Goal: Information Seeking & Learning: Check status

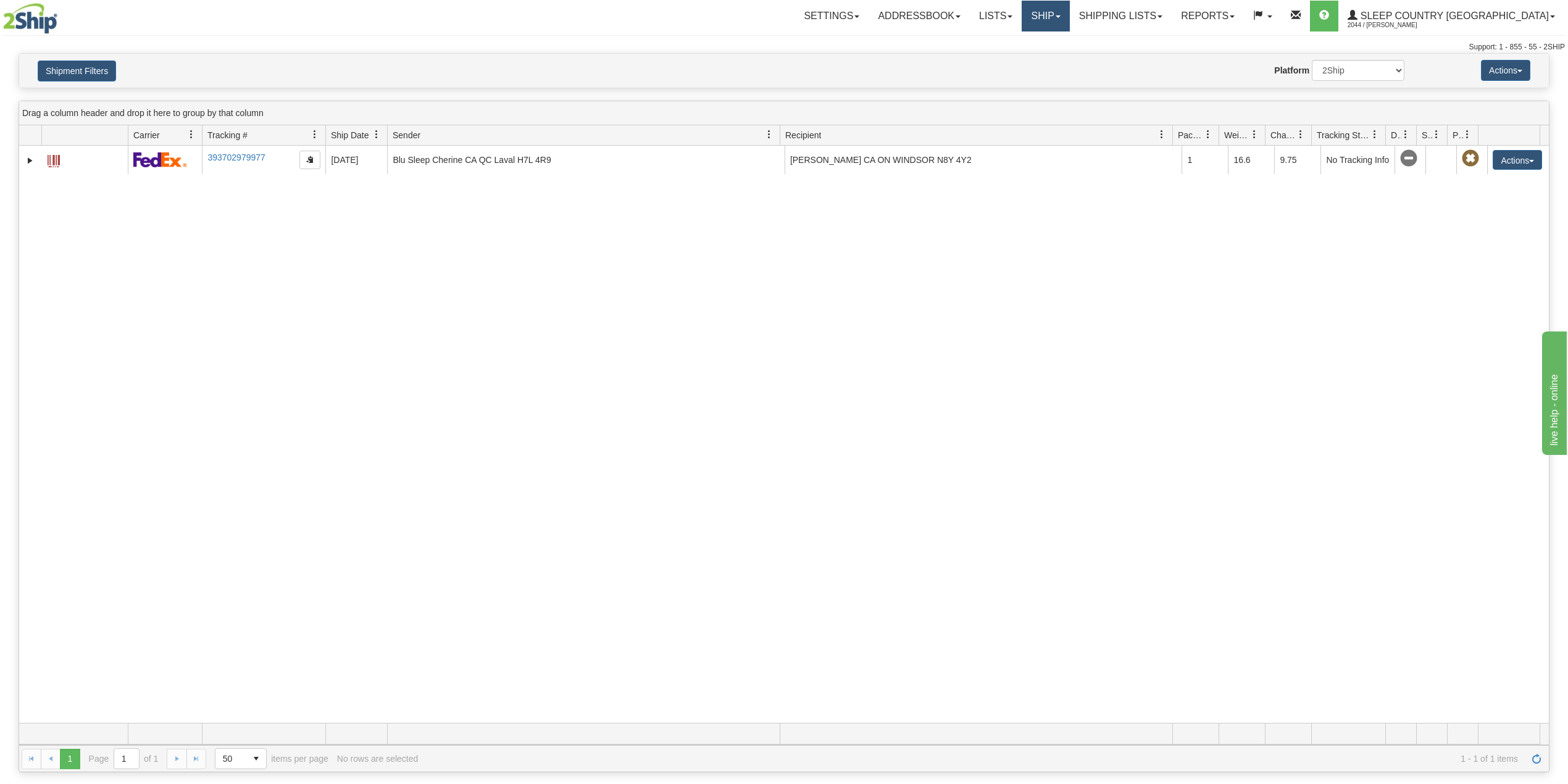
click at [1070, 13] on link "Ship" at bounding box center [1046, 16] width 47 height 31
click at [1057, 55] on span "OnHold / Order Queue" at bounding box center [1014, 59] width 87 height 10
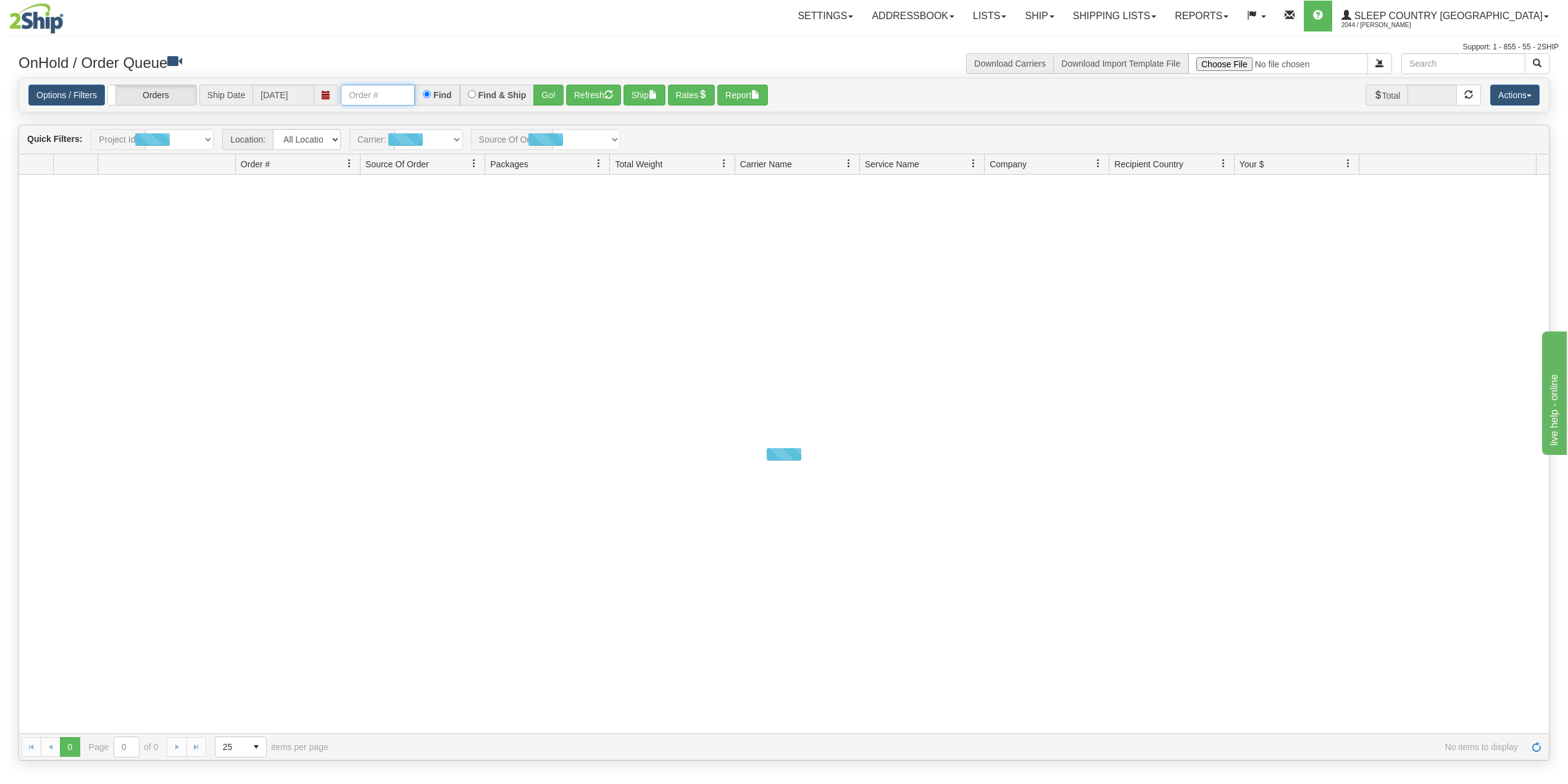
click at [389, 86] on input "text" at bounding box center [377, 95] width 74 height 21
paste input "1059021"
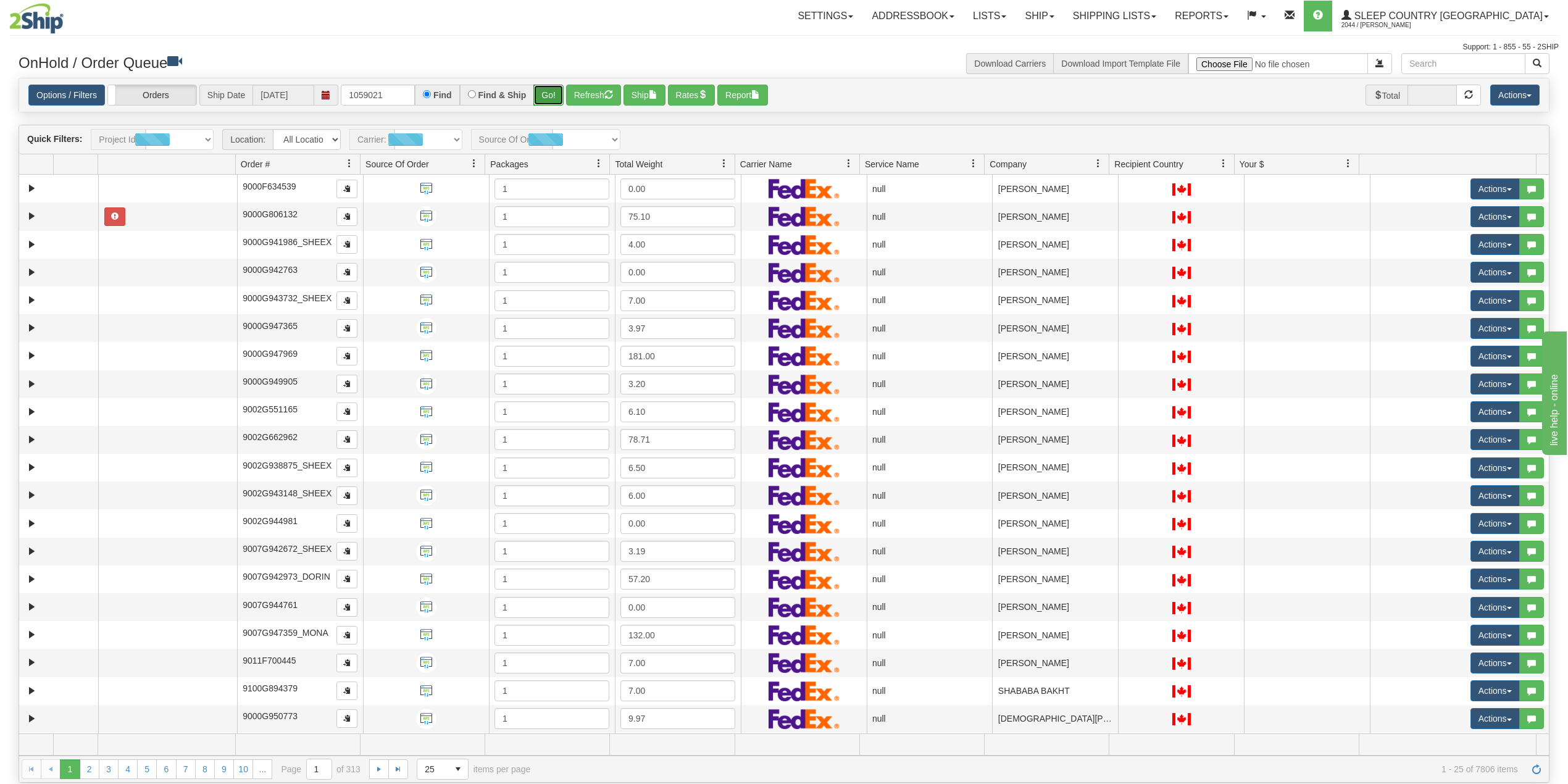
click at [549, 94] on button "Go!" at bounding box center [548, 95] width 30 height 21
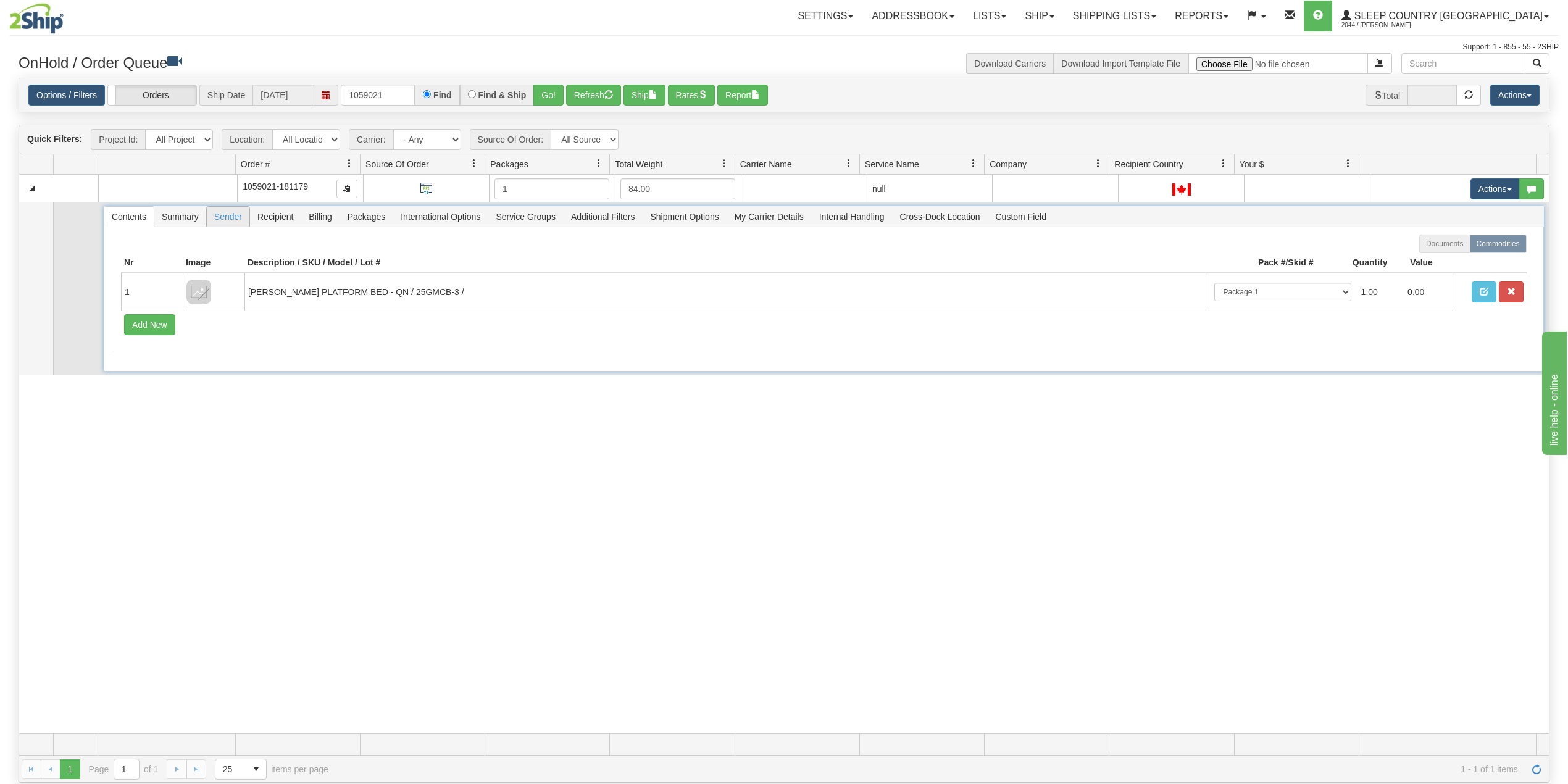
click at [226, 222] on span "Sender" at bounding box center [227, 216] width 43 height 20
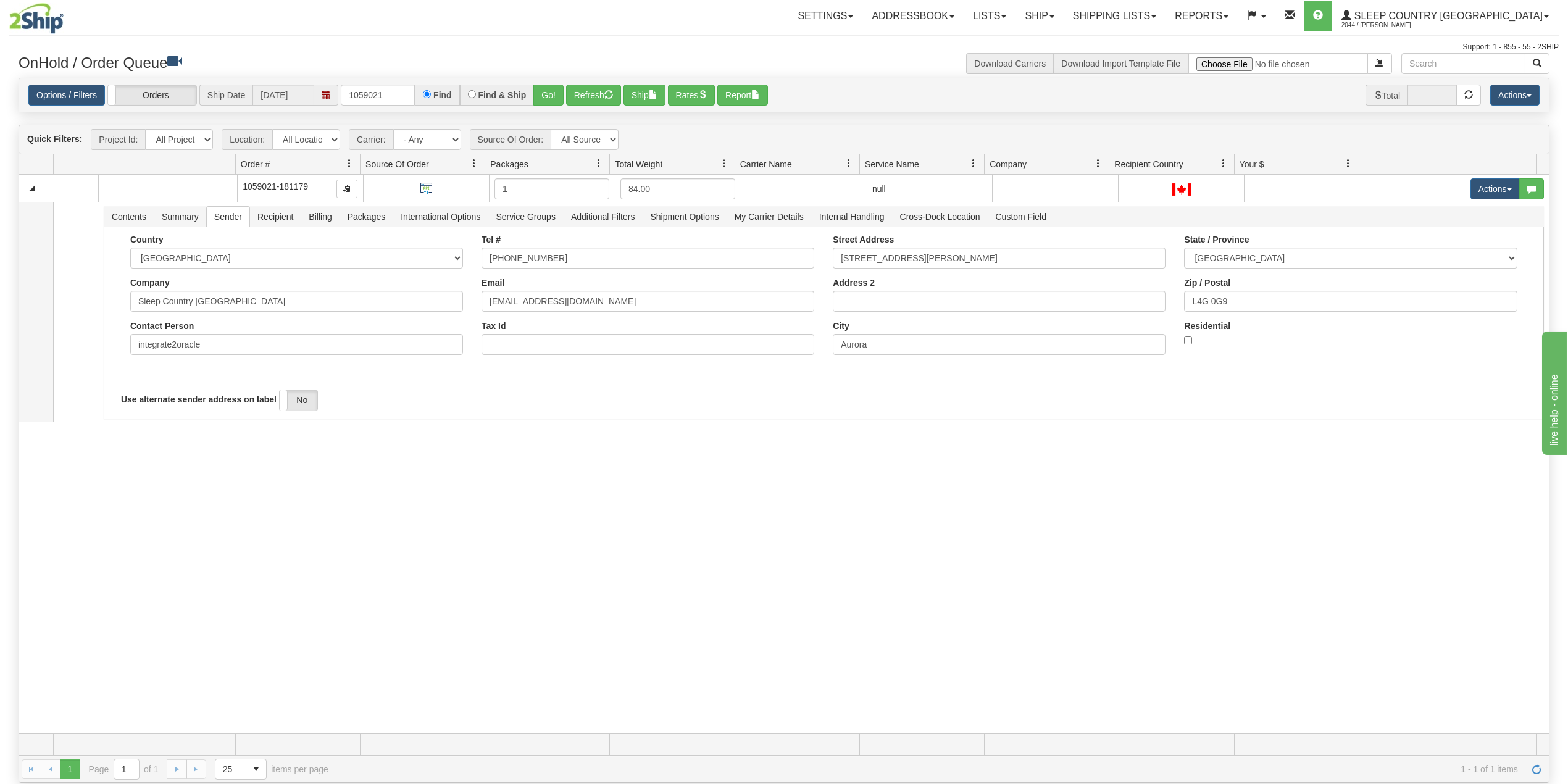
click at [373, 538] on div "31646551 ZINUC 91184682 0 1059021-181179 1 84.00 null integrate2oracle Sleep Co…" at bounding box center [784, 454] width 1530 height 558
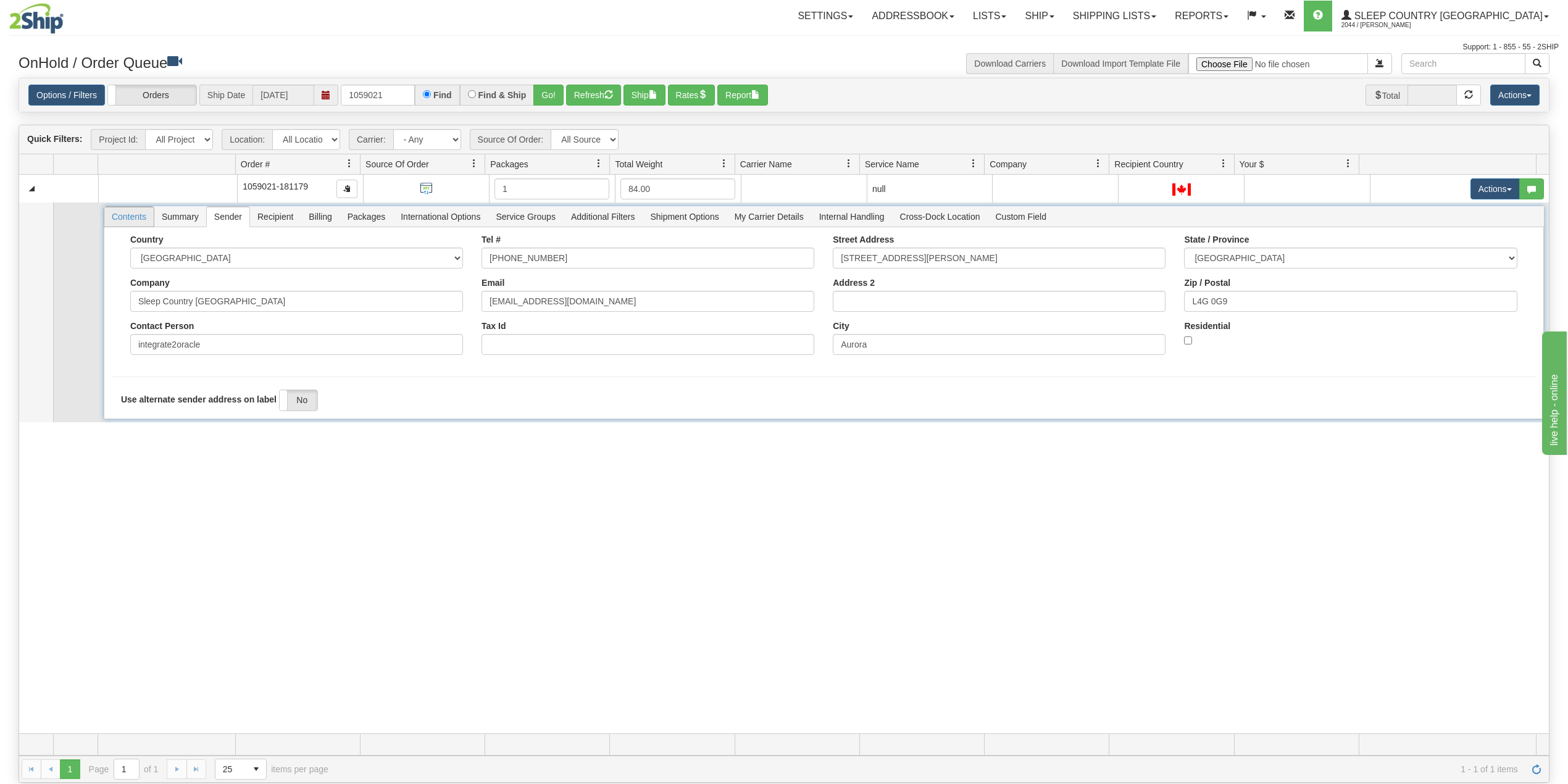
click at [127, 220] on span "Contents" at bounding box center [129, 216] width 49 height 20
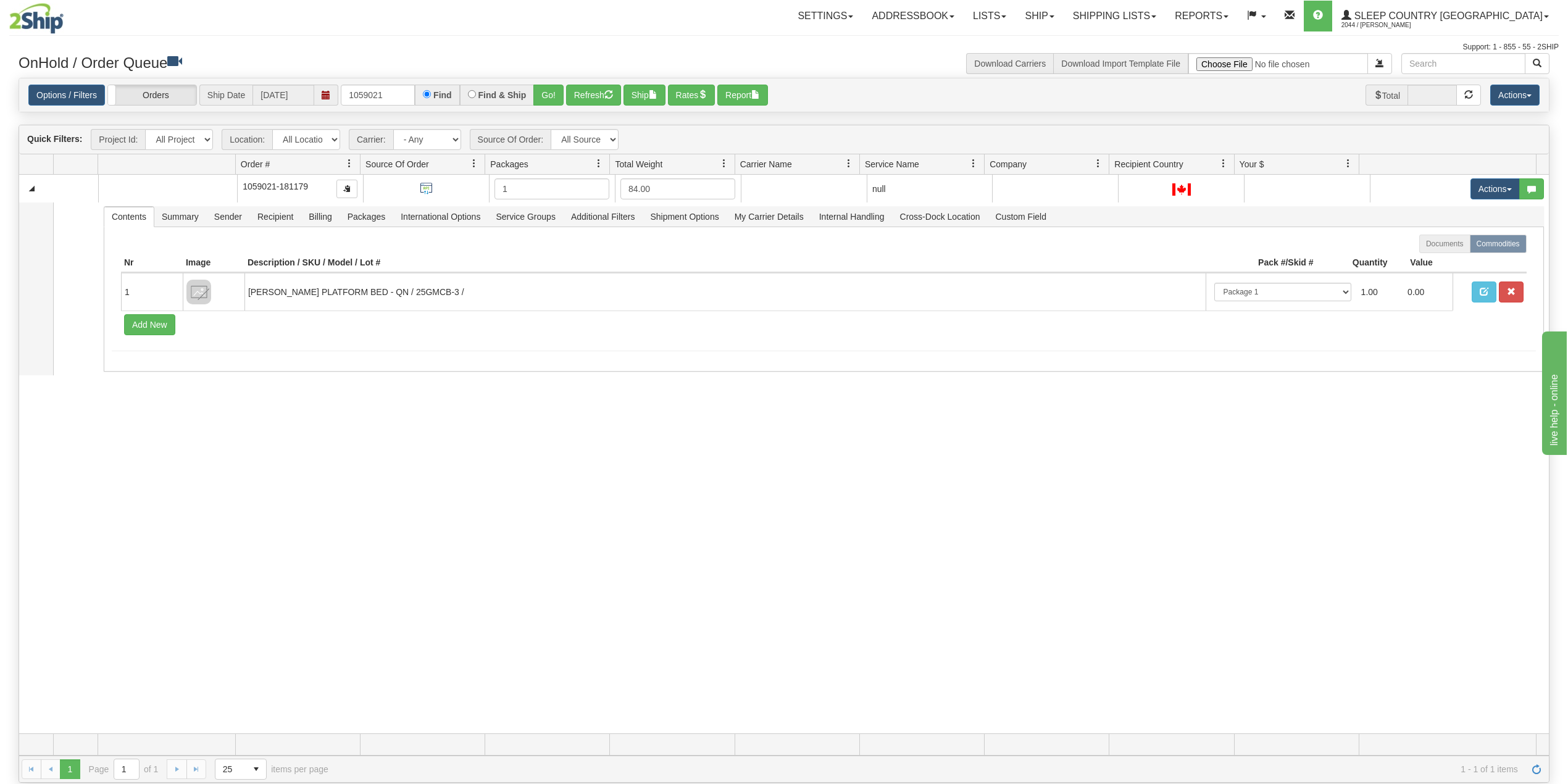
click at [246, 489] on div "31646551 ZINUC 91184682 0 1059021-181179 1 84.00 null integrate2oracle Sleep Co…" at bounding box center [784, 454] width 1530 height 558
click at [368, 92] on input "1059021" at bounding box center [377, 95] width 74 height 21
paste input "9000I112059"
type input "9000I112059"
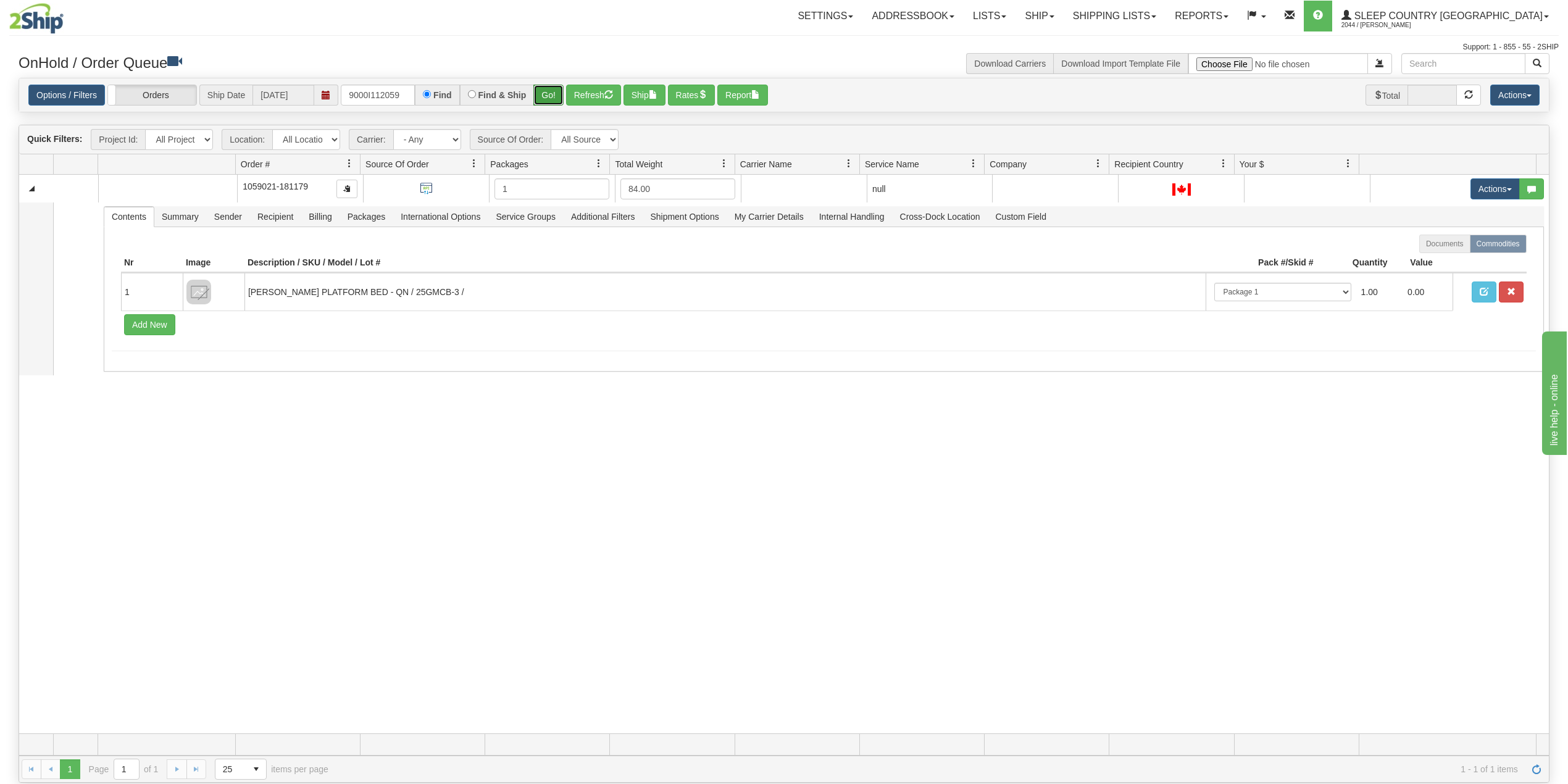
click at [552, 95] on button "Go!" at bounding box center [548, 95] width 30 height 21
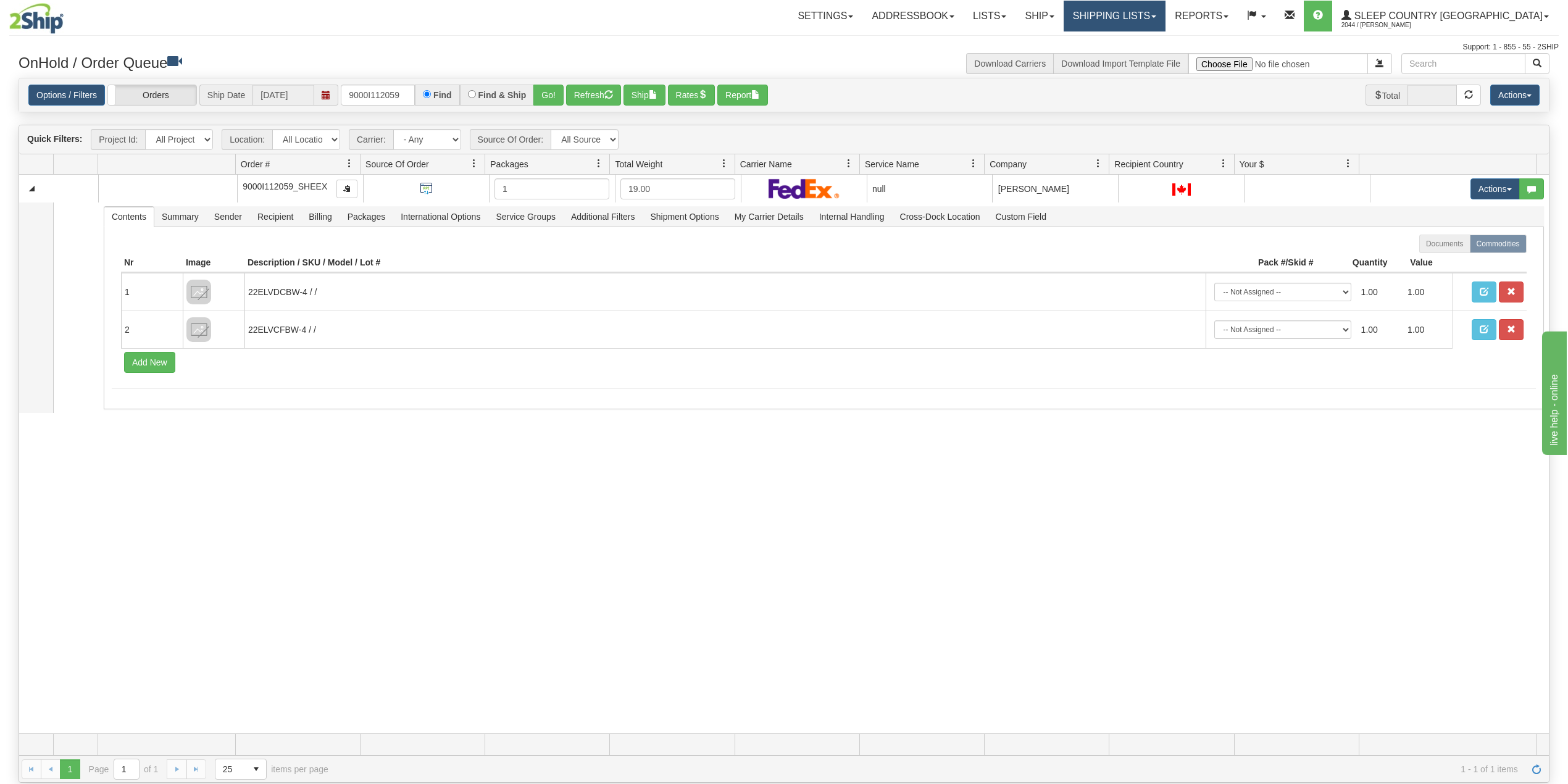
click at [1166, 15] on link "Shipping lists" at bounding box center [1115, 16] width 102 height 31
click at [1152, 57] on span "Search Shipment History" at bounding box center [1104, 59] width 95 height 10
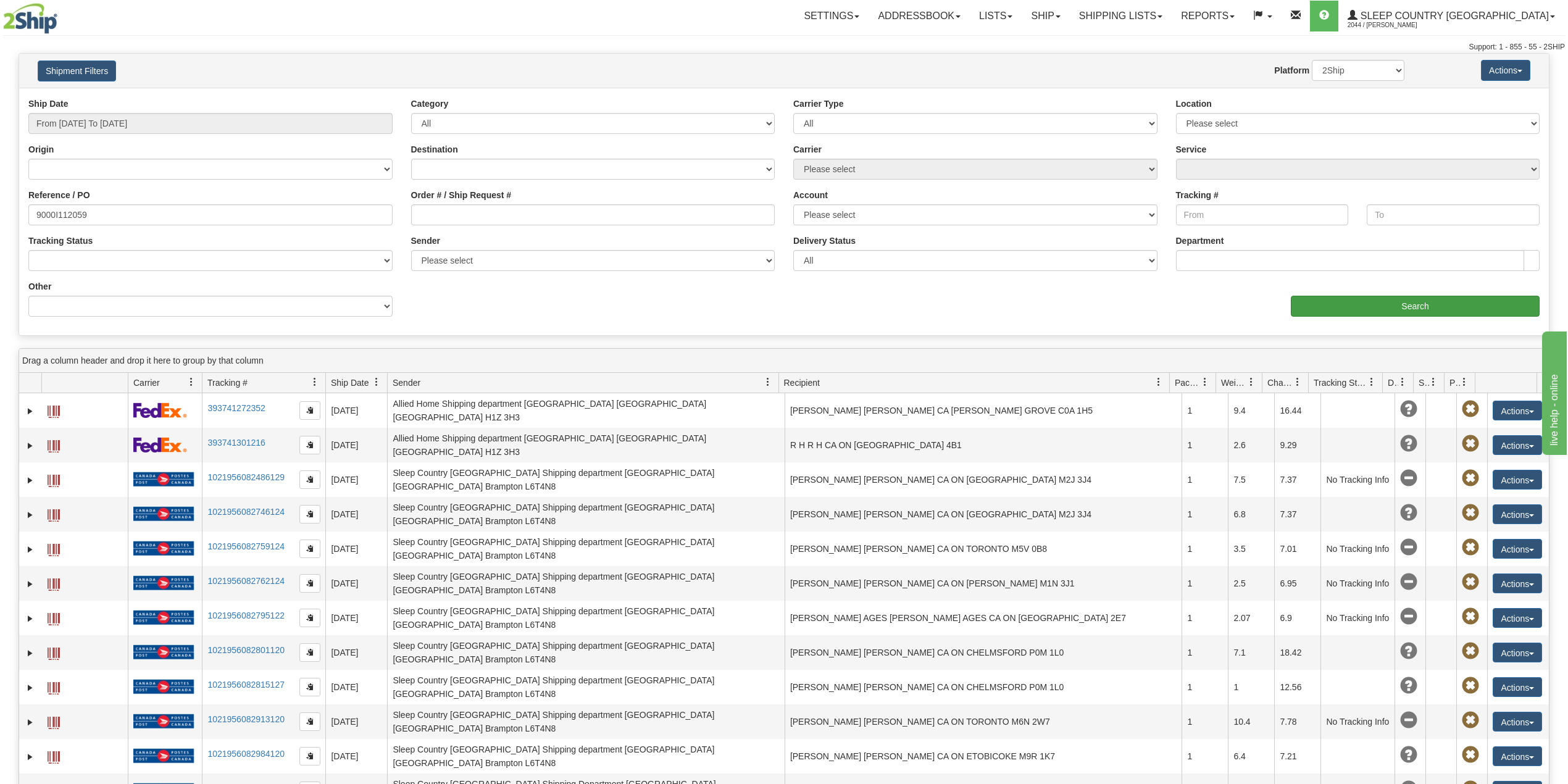
type input "9000I112059"
click at [1423, 307] on input "Search" at bounding box center [1416, 306] width 249 height 21
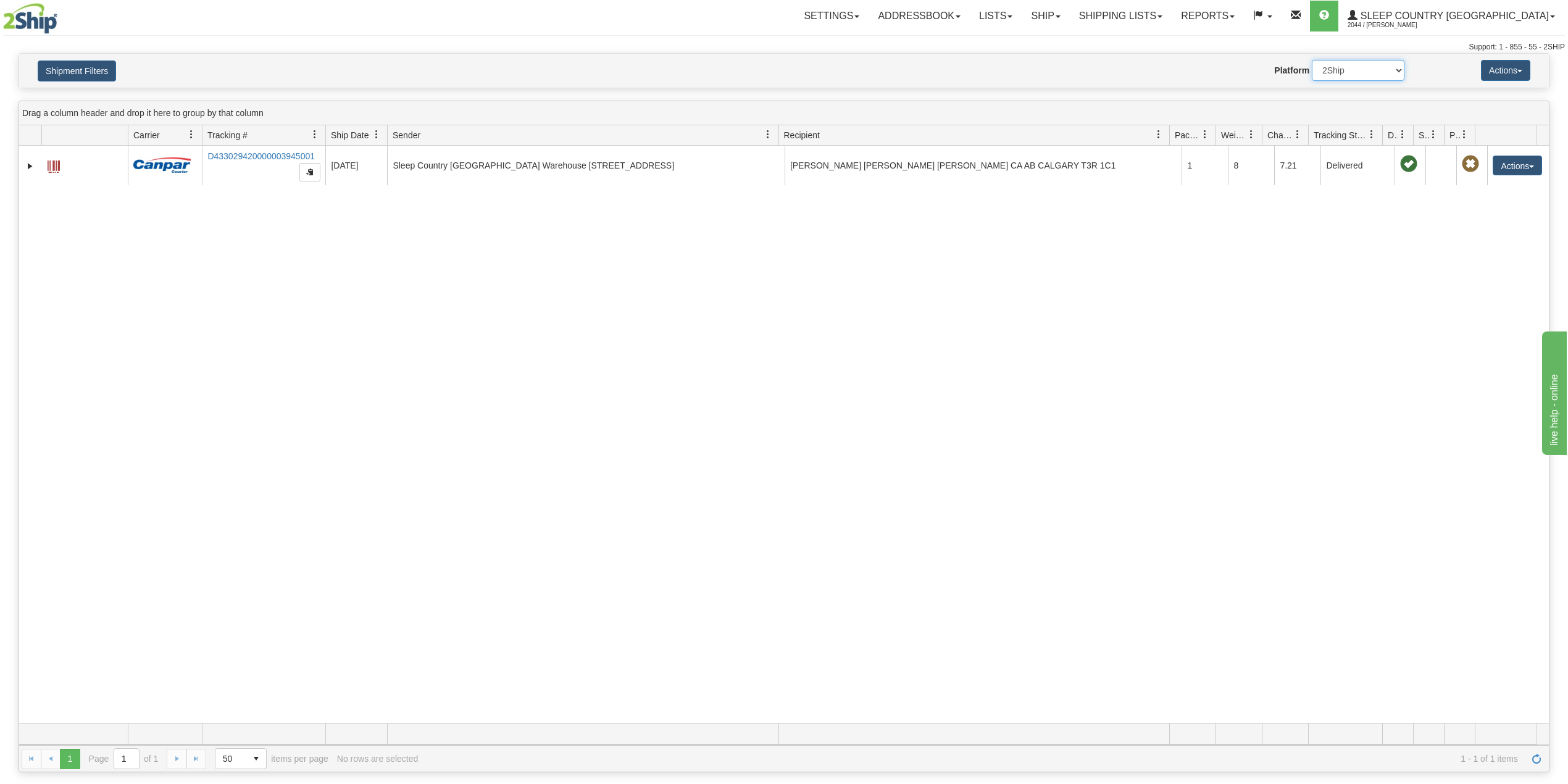
click at [1349, 77] on select "2Ship Imported" at bounding box center [1359, 70] width 93 height 21
click at [1312, 60] on select "2Ship Imported" at bounding box center [1359, 70] width 93 height 21
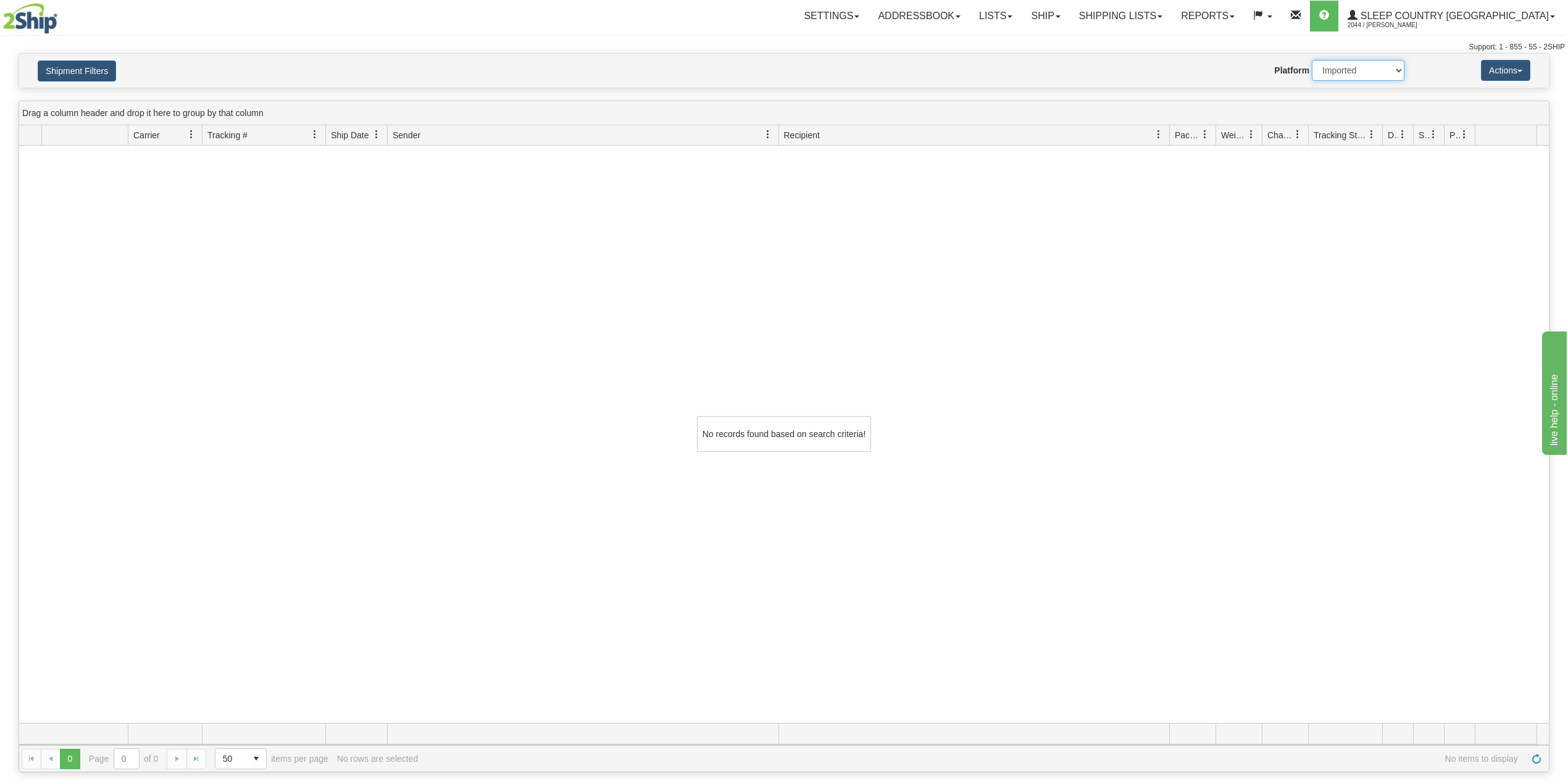
click at [1345, 72] on select "2Ship Imported" at bounding box center [1359, 70] width 93 height 21
select select "0"
click at [1312, 60] on select "2Ship Imported" at bounding box center [1359, 70] width 93 height 21
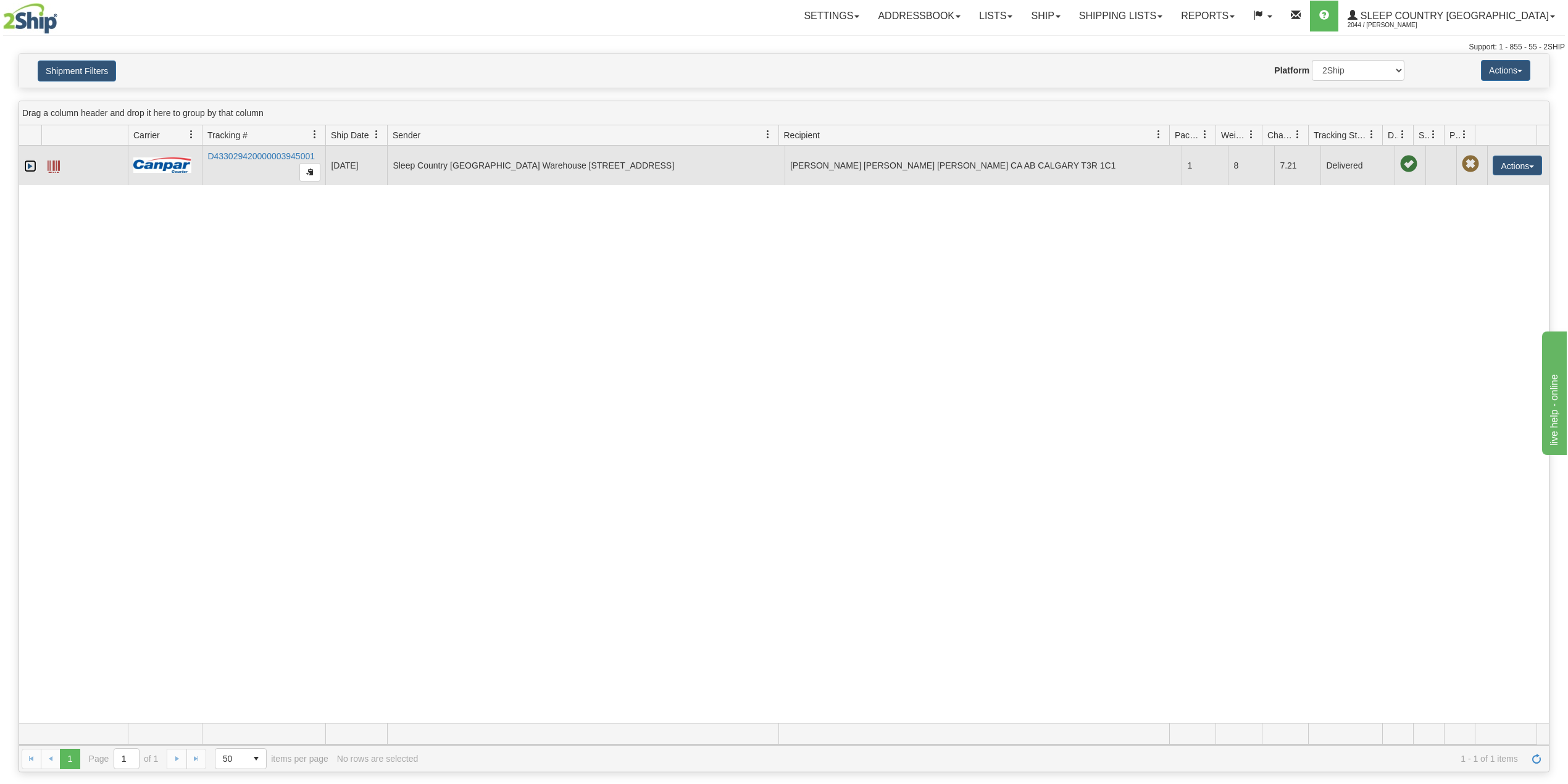
click at [32, 168] on link "Expand" at bounding box center [30, 166] width 13 height 13
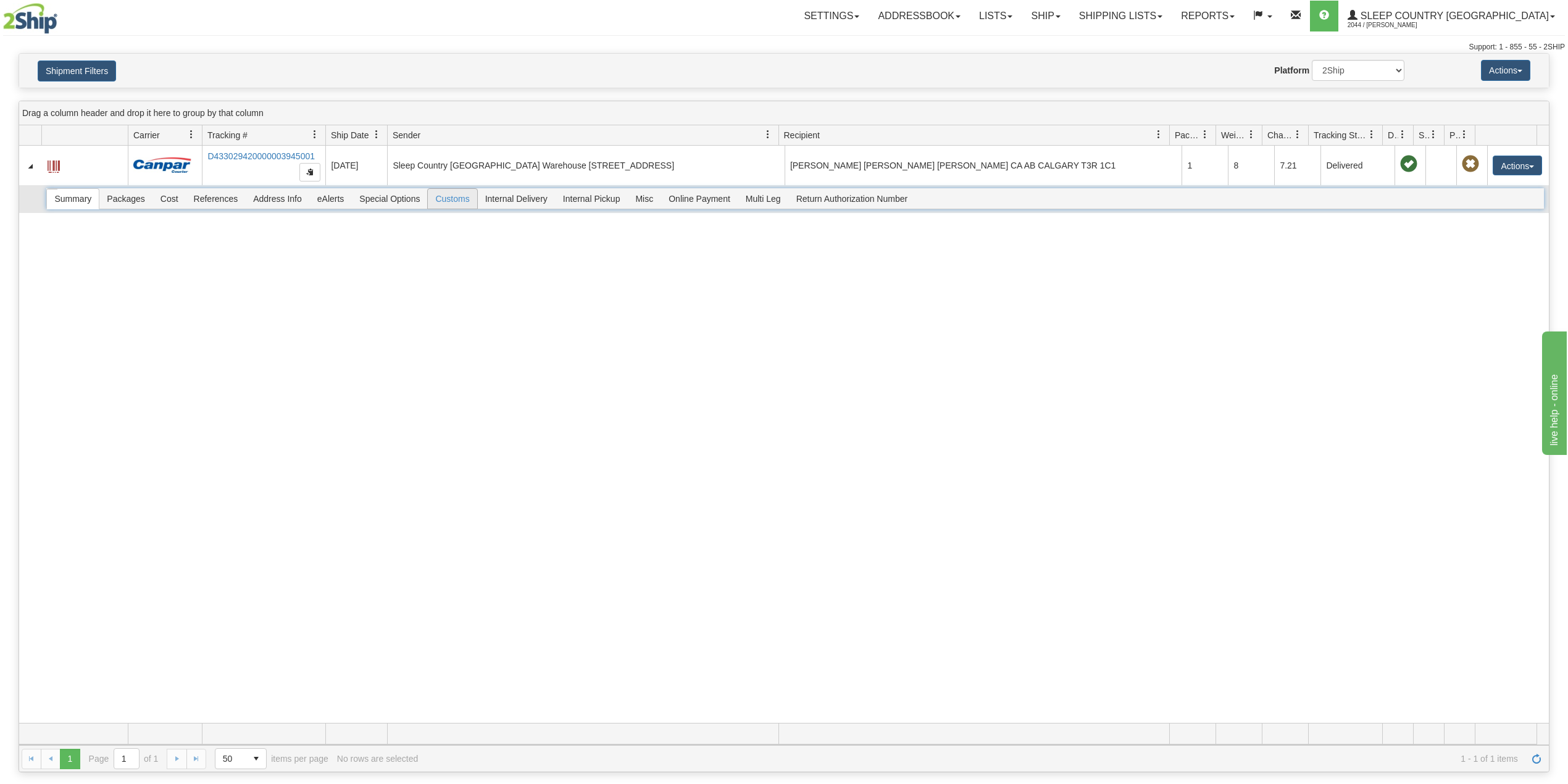
click at [447, 204] on span "Customs" at bounding box center [452, 199] width 49 height 20
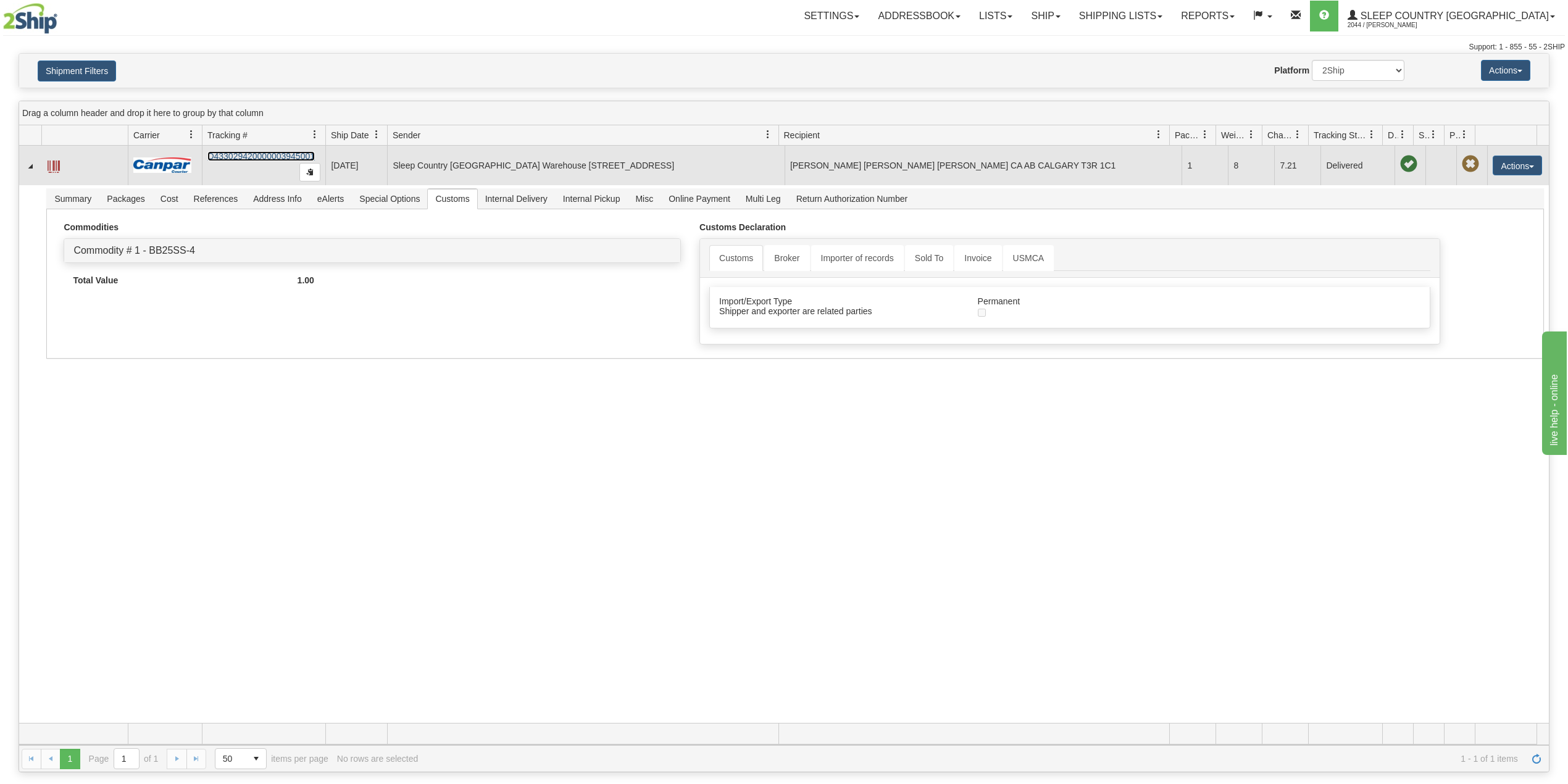
click at [235, 156] on link "D433029420000003945001" at bounding box center [261, 156] width 107 height 10
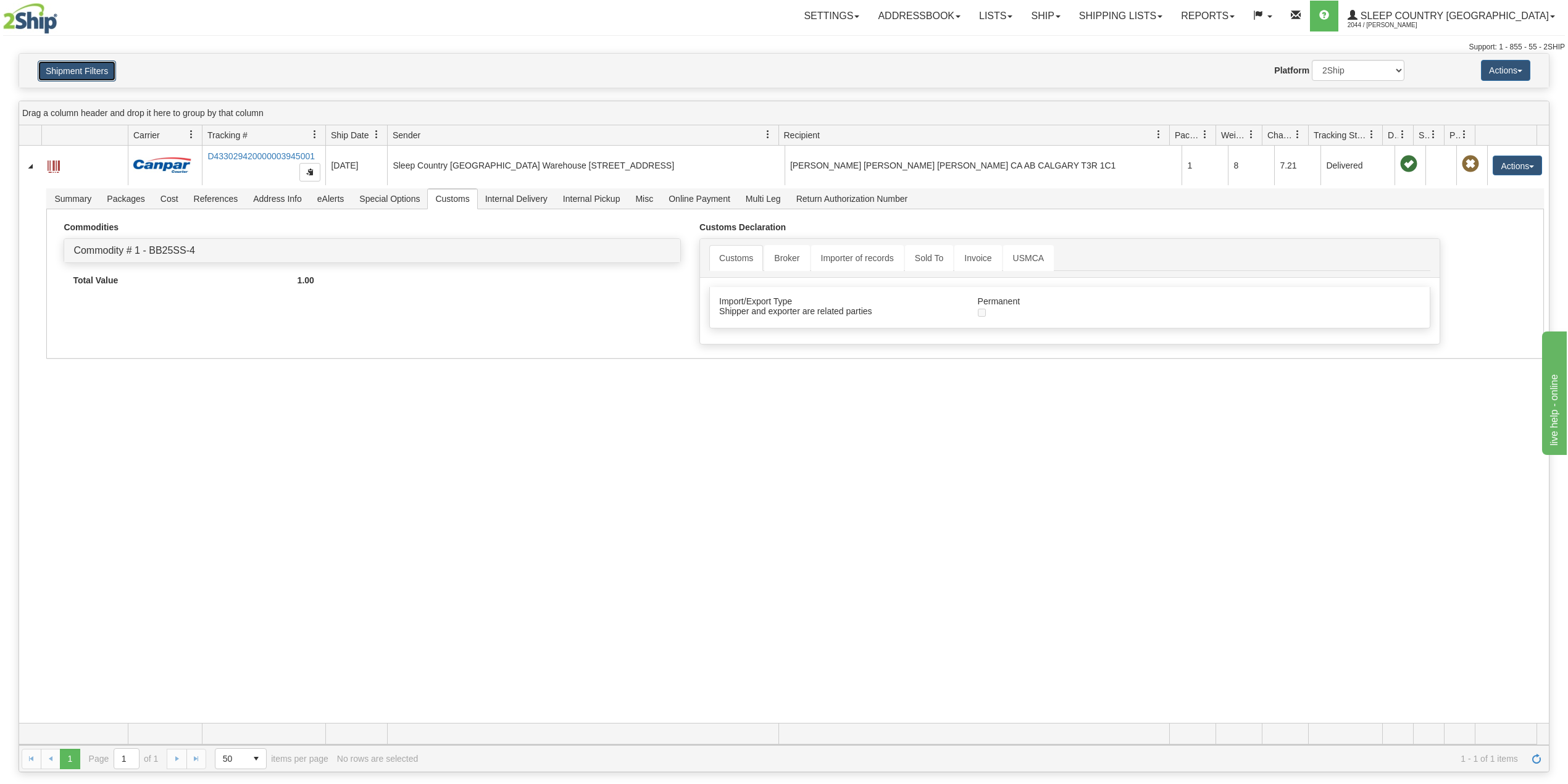
click at [100, 68] on button "Shipment Filters" at bounding box center [76, 71] width 78 height 21
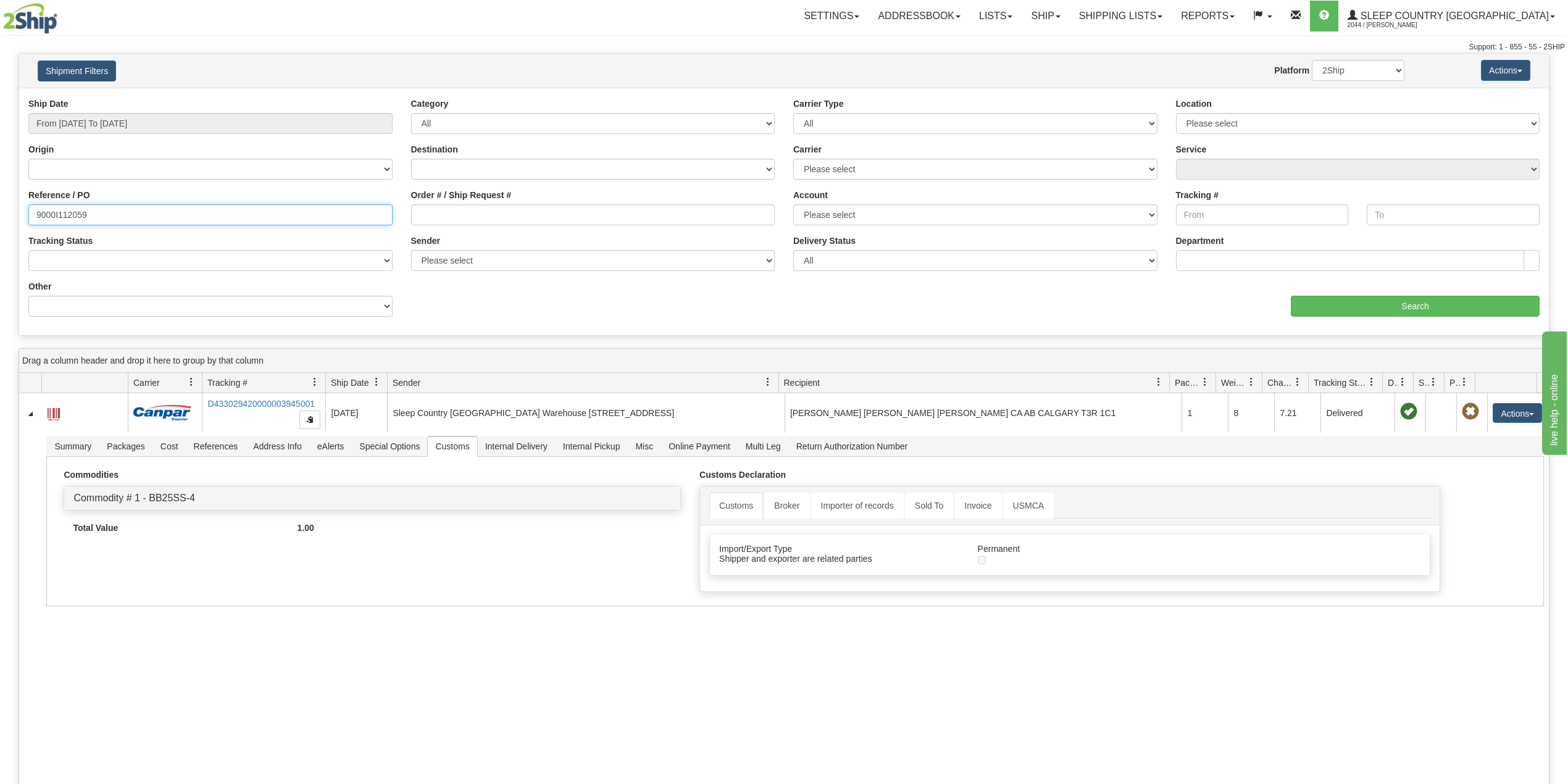
click at [63, 210] on input "9000I112059" at bounding box center [210, 215] width 365 height 21
drag, startPoint x: 63, startPoint y: 210, endPoint x: 144, endPoint y: 269, distance: 100.2
click at [63, 210] on input "9000I112059" at bounding box center [210, 215] width 365 height 21
paste input "21630"
type input "9000I121630"
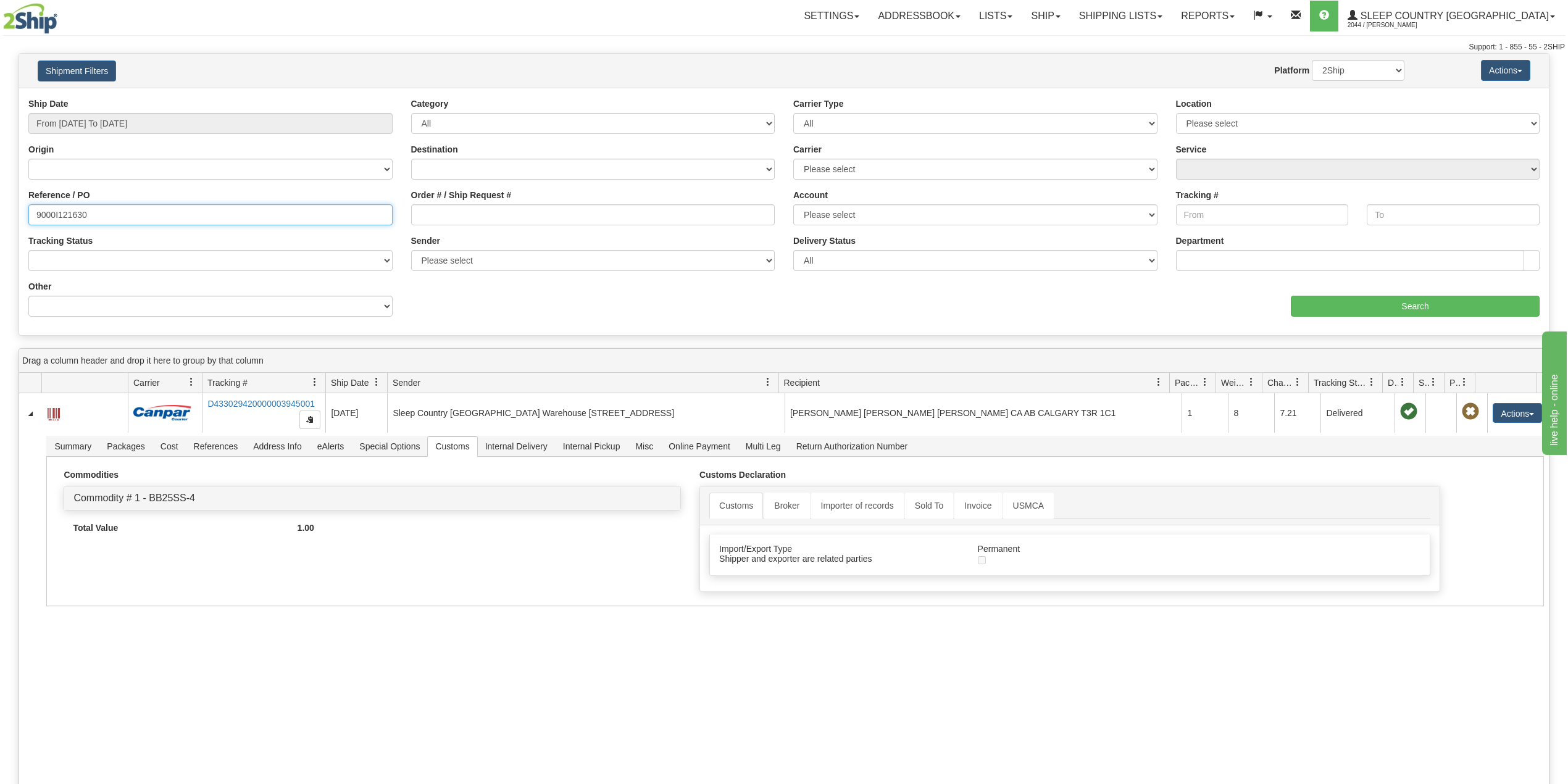
click at [99, 218] on input "9000I121630" at bounding box center [210, 215] width 365 height 21
drag, startPoint x: 1362, startPoint y: 65, endPoint x: 1364, endPoint y: 74, distance: 9.2
click at [1362, 65] on select "2Ship Imported" at bounding box center [1359, 70] width 93 height 21
select select "1"
click at [1312, 60] on select "2Ship Imported" at bounding box center [1359, 70] width 93 height 21
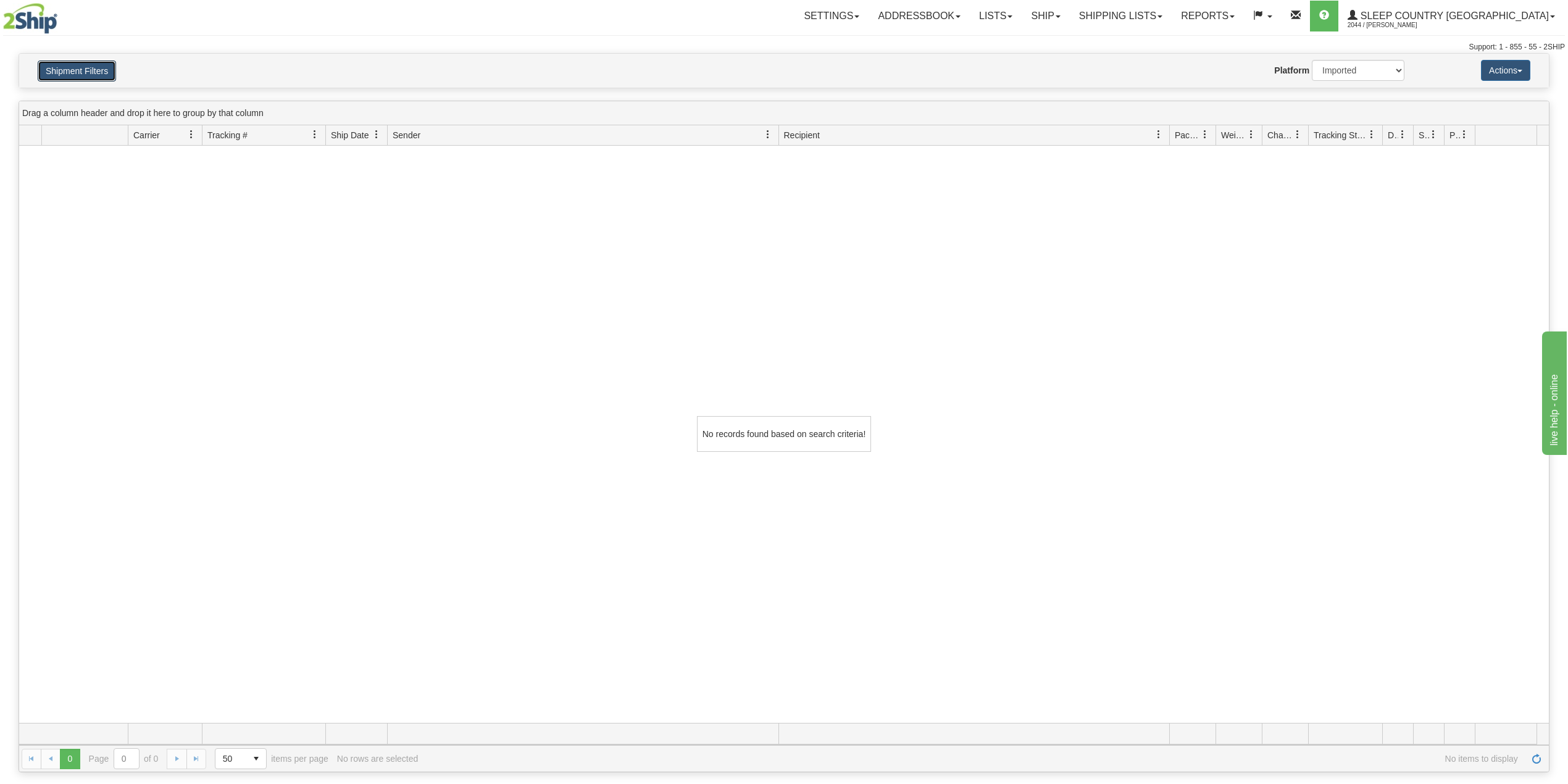
drag, startPoint x: 92, startPoint y: 74, endPoint x: 124, endPoint y: 103, distance: 43.2
click at [92, 74] on button "Shipment Filters" at bounding box center [76, 71] width 78 height 21
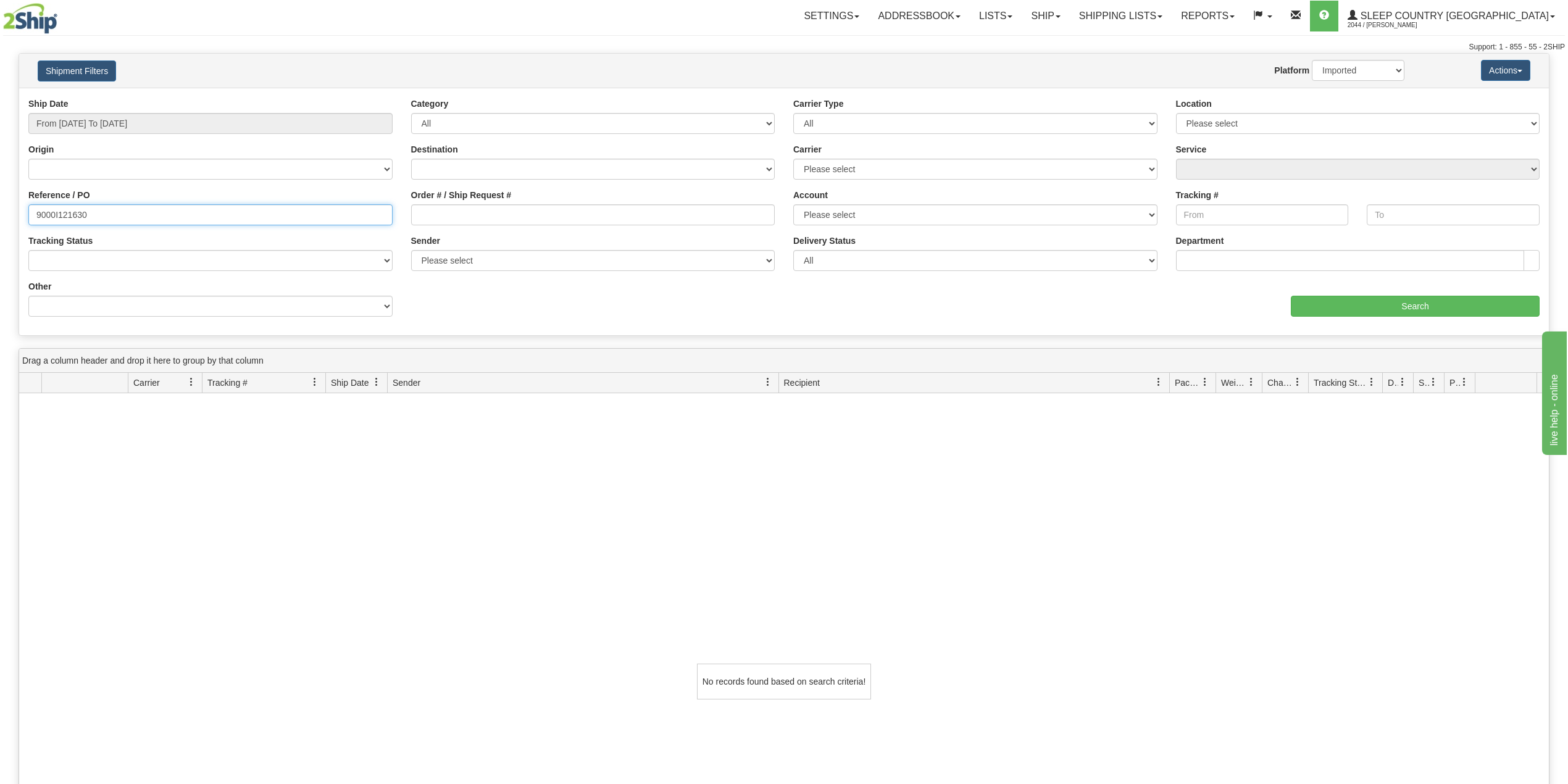
drag, startPoint x: 92, startPoint y: 210, endPoint x: 1, endPoint y: 204, distance: 91.2
click at [0, 204] on div "Please wait... × Confirm Delete Delete Cancel × Confirm Delete Yes No Cancel × …" at bounding box center [784, 536] width 1568 height 967
click at [1322, 119] on select "Please select Old Toronto DC 921 922 93 94 97 390 915 916 98 902 95 96 90 91 92…" at bounding box center [1358, 123] width 365 height 21
select select "7222"
click at [1176, 113] on select "Please select Old Toronto DC 921 922 93 94 97 390 915 916 98 902 95 96 90 91 92…" at bounding box center [1358, 123] width 365 height 21
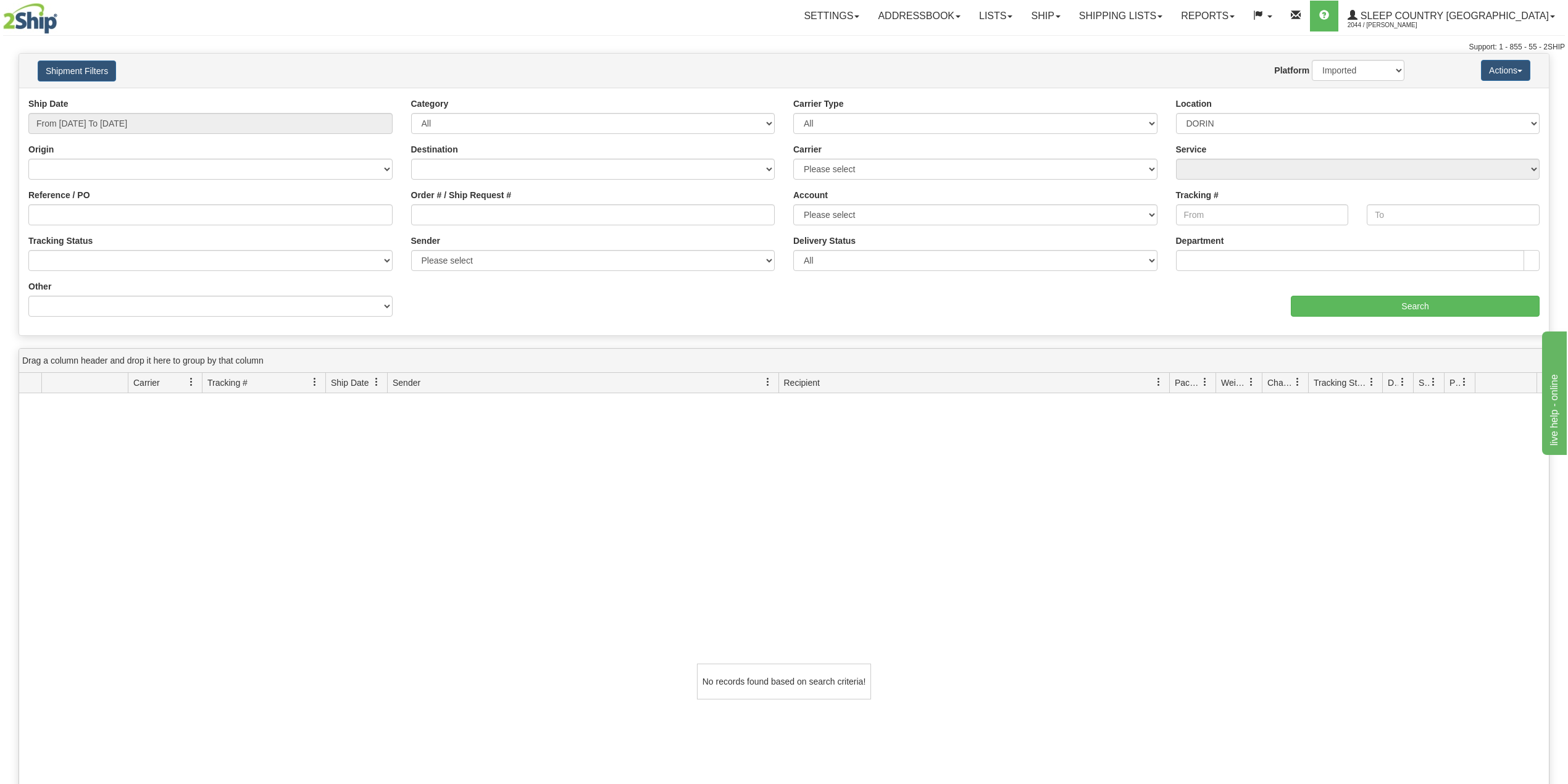
click at [1344, 286] on div "aaa Search" at bounding box center [1166, 298] width 765 height 36
click at [1344, 305] on input "Search" at bounding box center [1416, 306] width 249 height 21
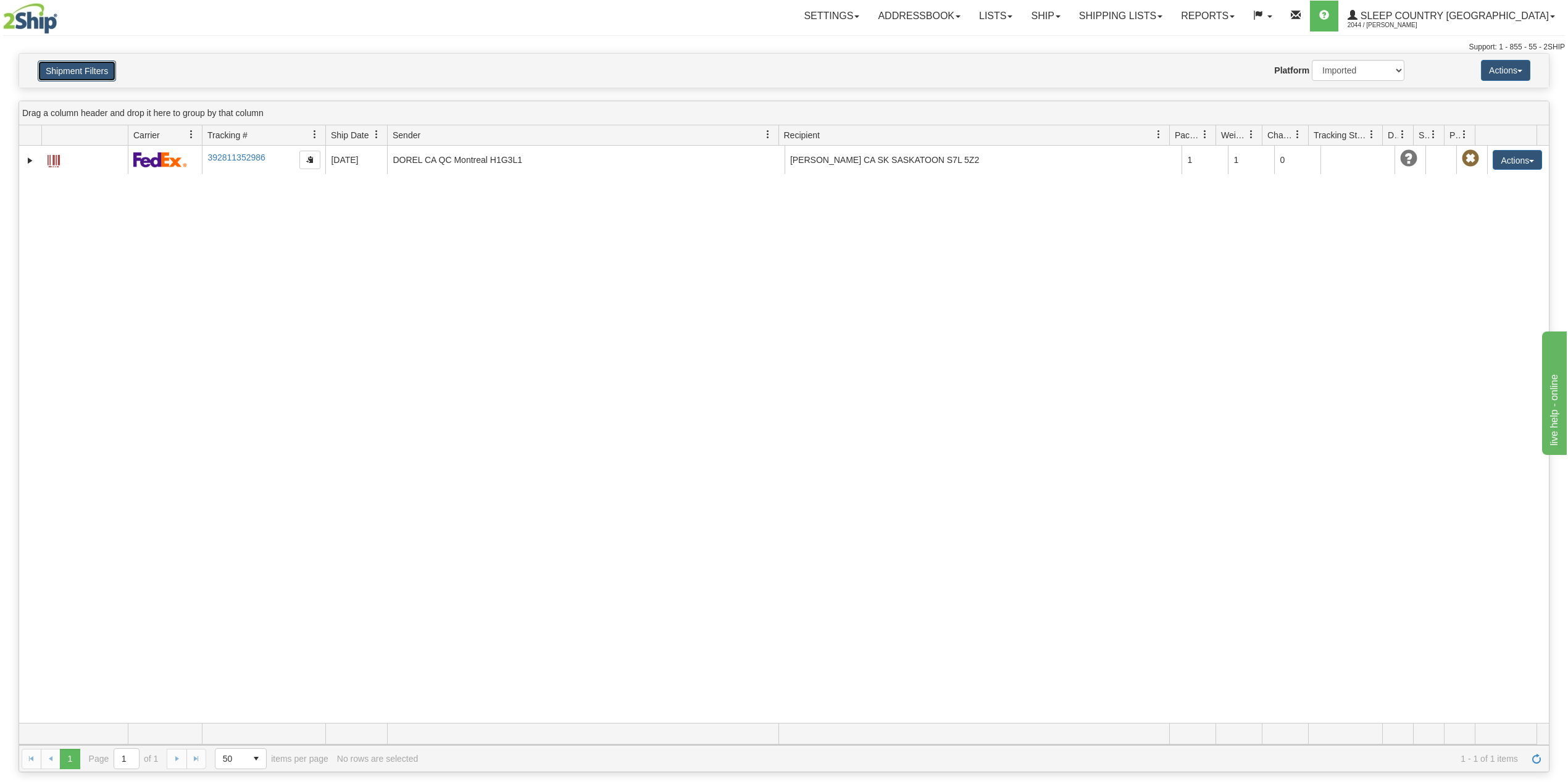
click at [65, 61] on button "Shipment Filters" at bounding box center [76, 71] width 78 height 21
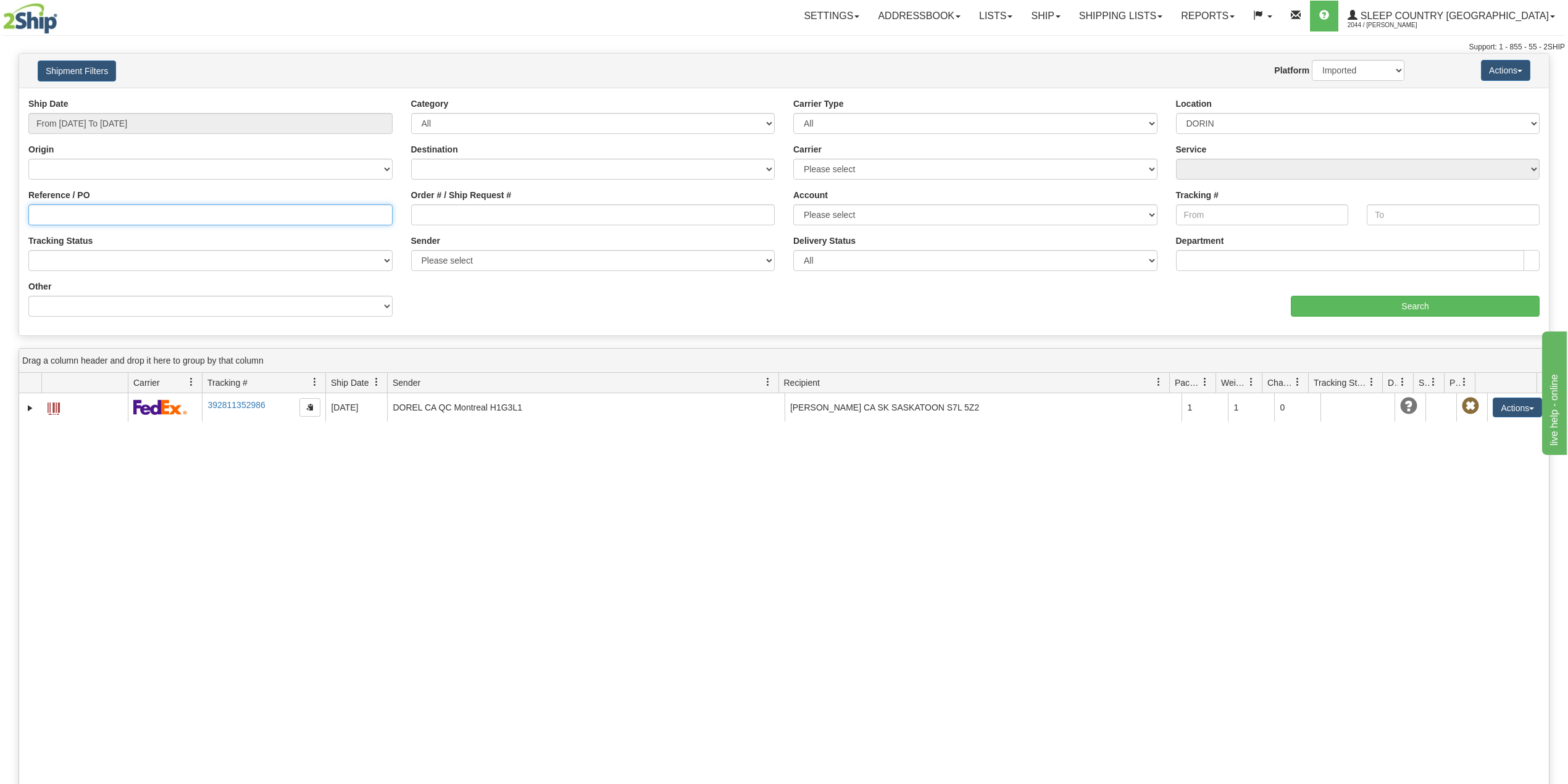
click at [114, 211] on input "Reference / PO" at bounding box center [210, 215] width 365 height 21
paste input "9000I110683"
type input "9000I110683"
drag, startPoint x: 1310, startPoint y: 118, endPoint x: 1309, endPoint y: 132, distance: 14.0
click at [1310, 118] on select "Please select Old Toronto DC 921 922 93 94 97 390 915 916 98 902 95 96 90 91 92…" at bounding box center [1358, 123] width 365 height 21
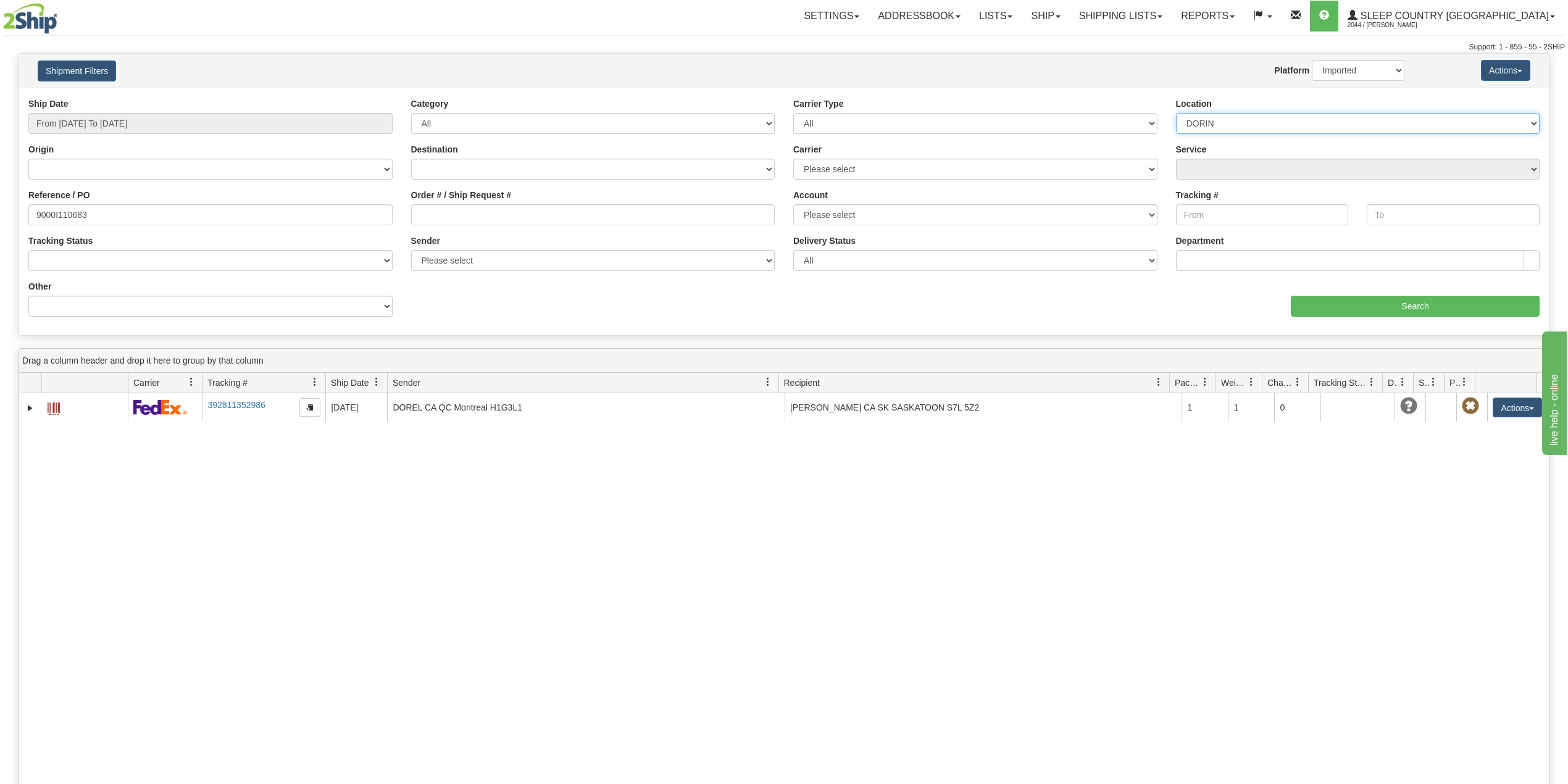
select select
click at [1176, 113] on select "Please select Old Toronto DC 921 922 93 94 97 390 915 916 98 902 95 96 90 91 92…" at bounding box center [1358, 123] width 365 height 21
click at [1332, 304] on input "Search" at bounding box center [1416, 306] width 249 height 21
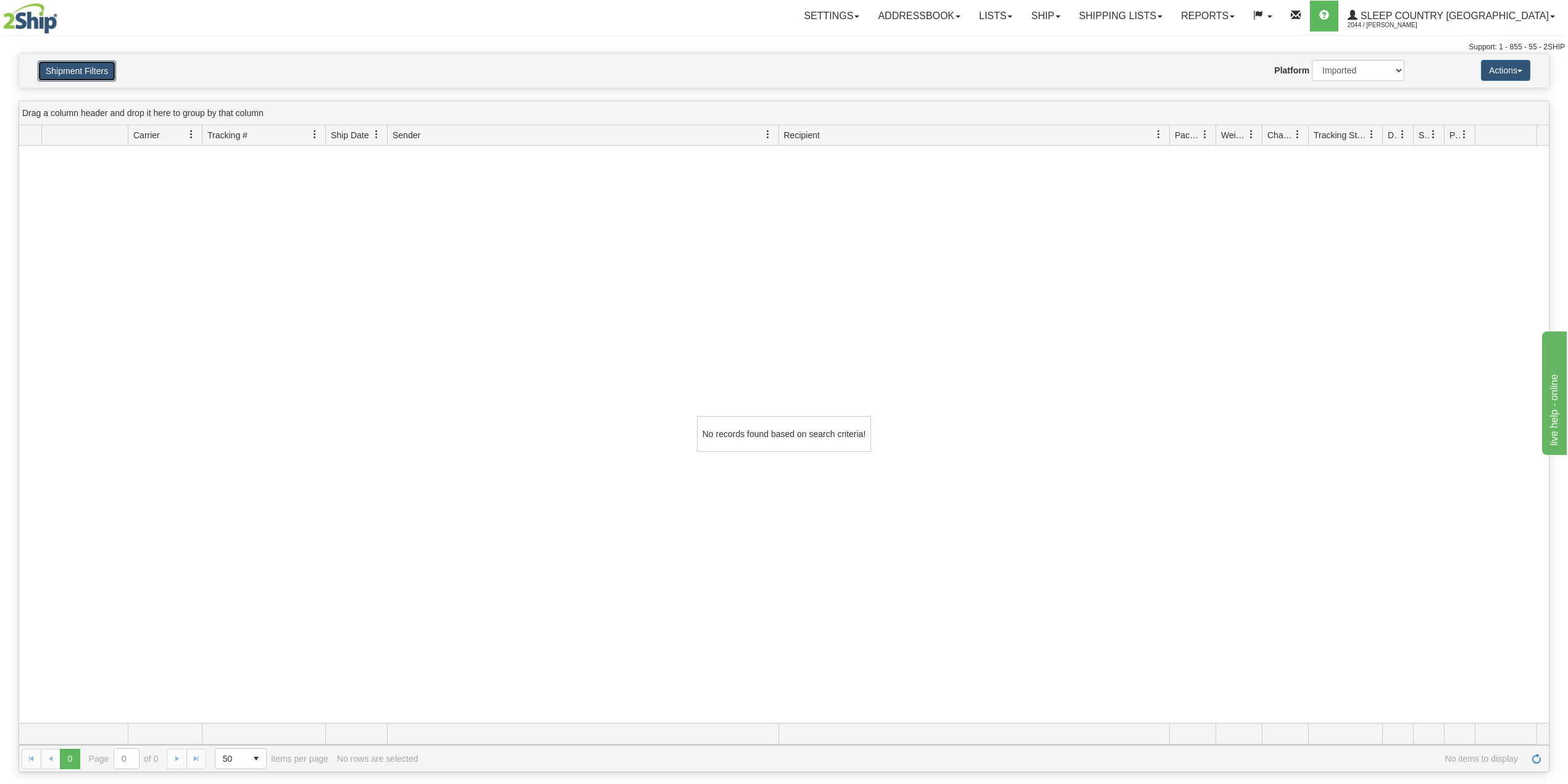
click at [92, 65] on button "Shipment Filters" at bounding box center [76, 71] width 78 height 21
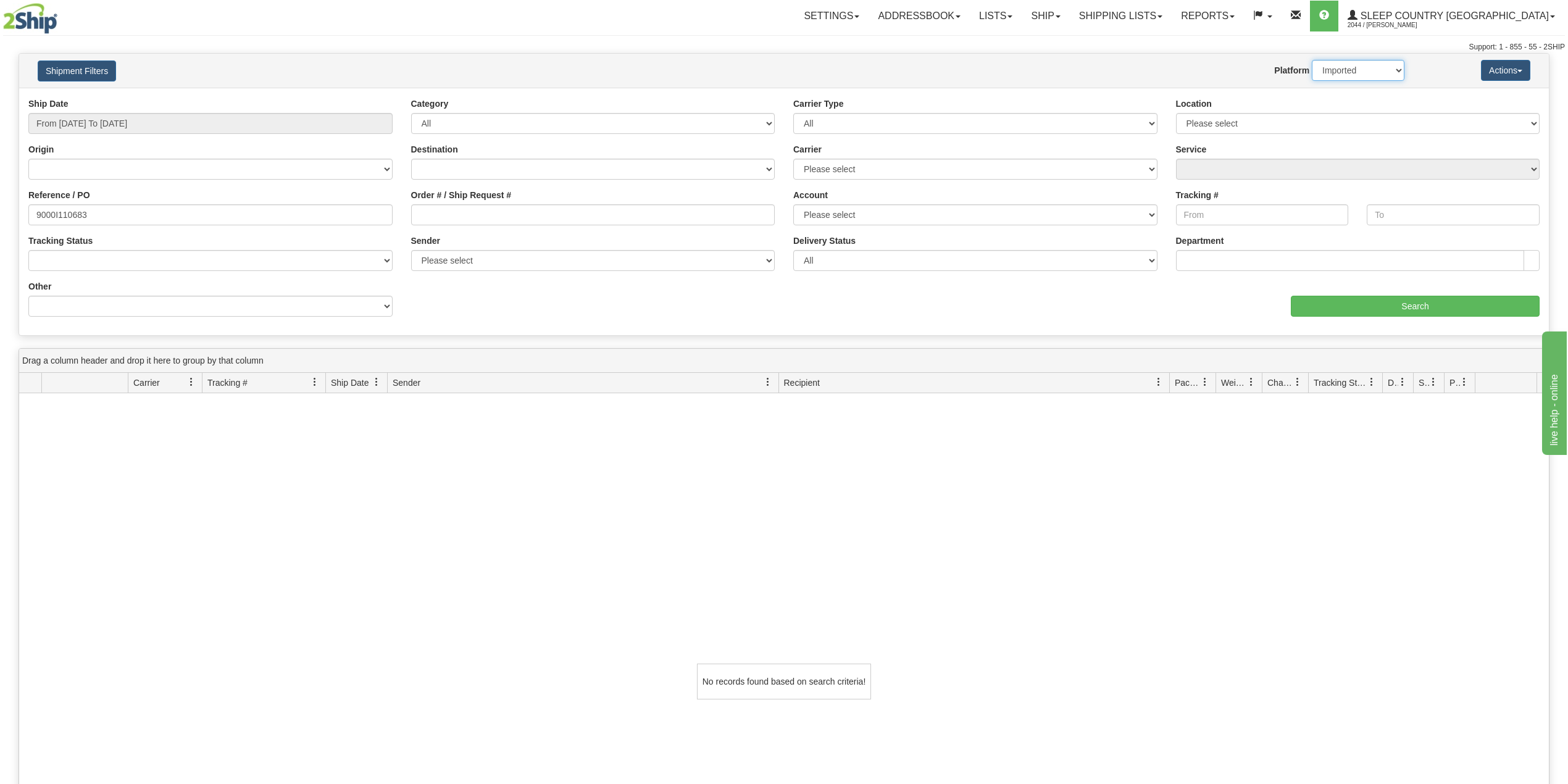
click at [1388, 70] on select "2Ship Imported" at bounding box center [1359, 70] width 93 height 21
select select "0"
click at [1312, 60] on select "2Ship Imported" at bounding box center [1359, 70] width 93 height 21
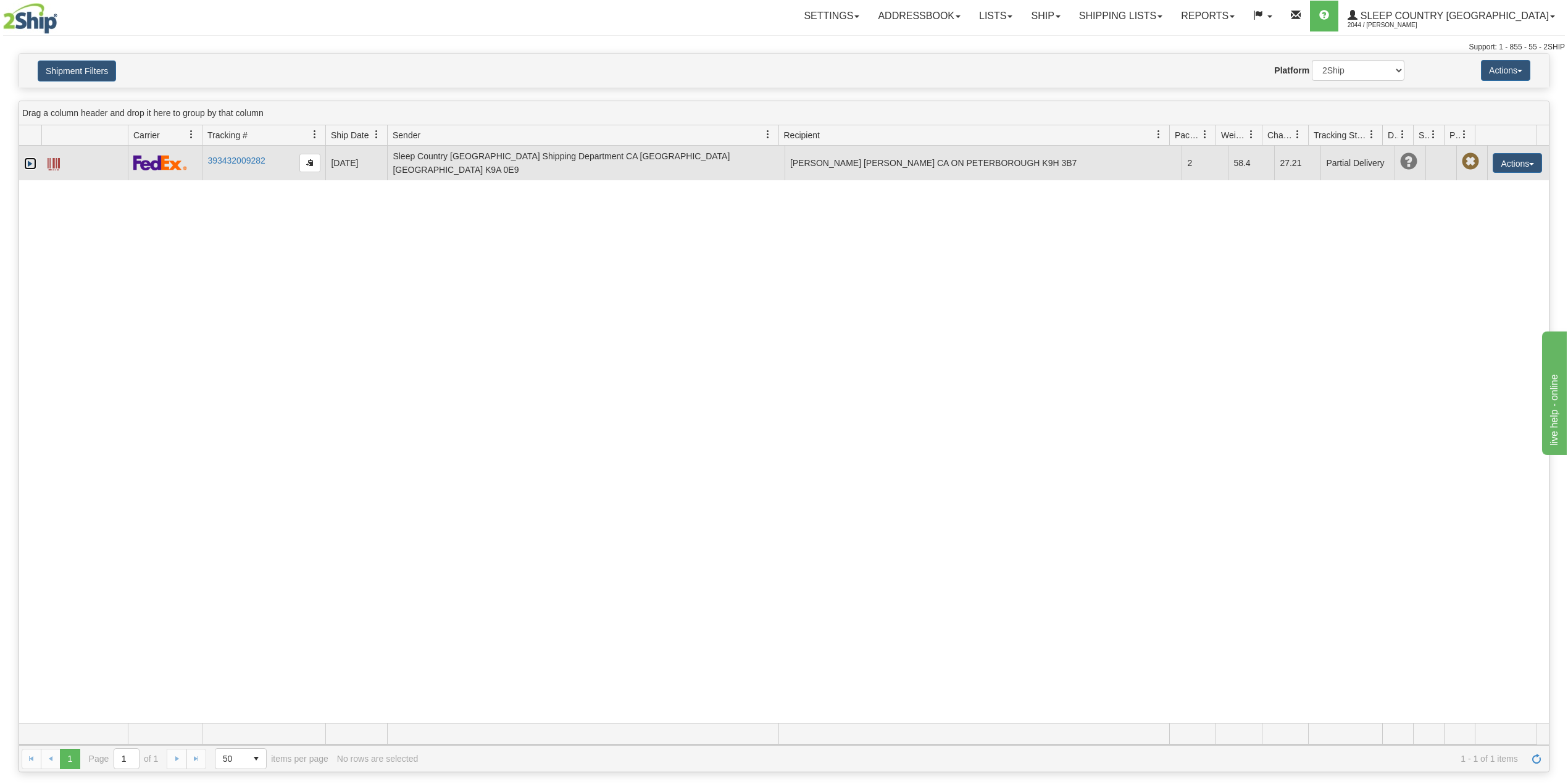
click at [28, 158] on link "Expand" at bounding box center [30, 164] width 13 height 13
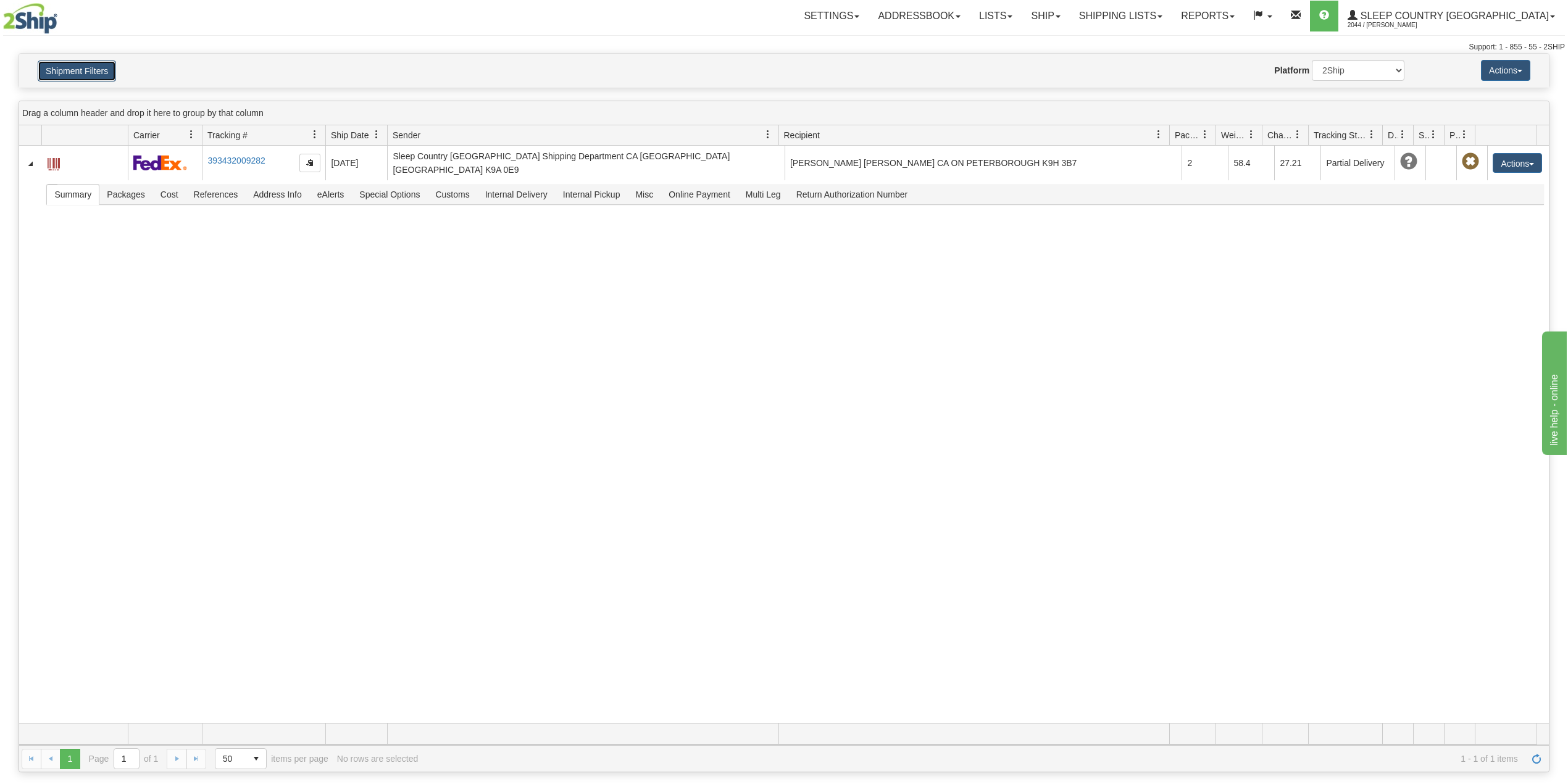
click at [86, 65] on button "Shipment Filters" at bounding box center [76, 71] width 78 height 21
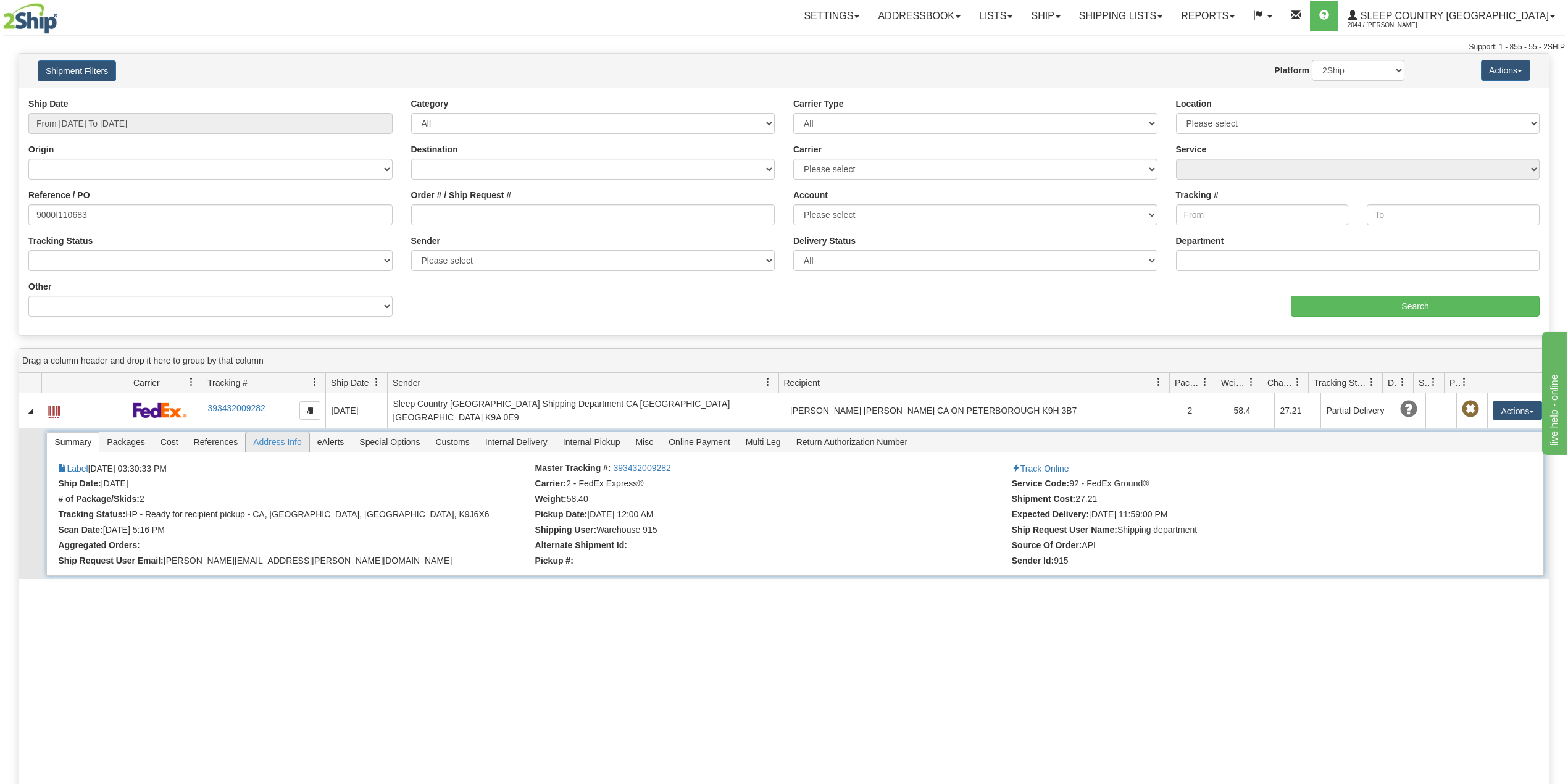
click at [286, 437] on span "Address Info" at bounding box center [277, 442] width 64 height 20
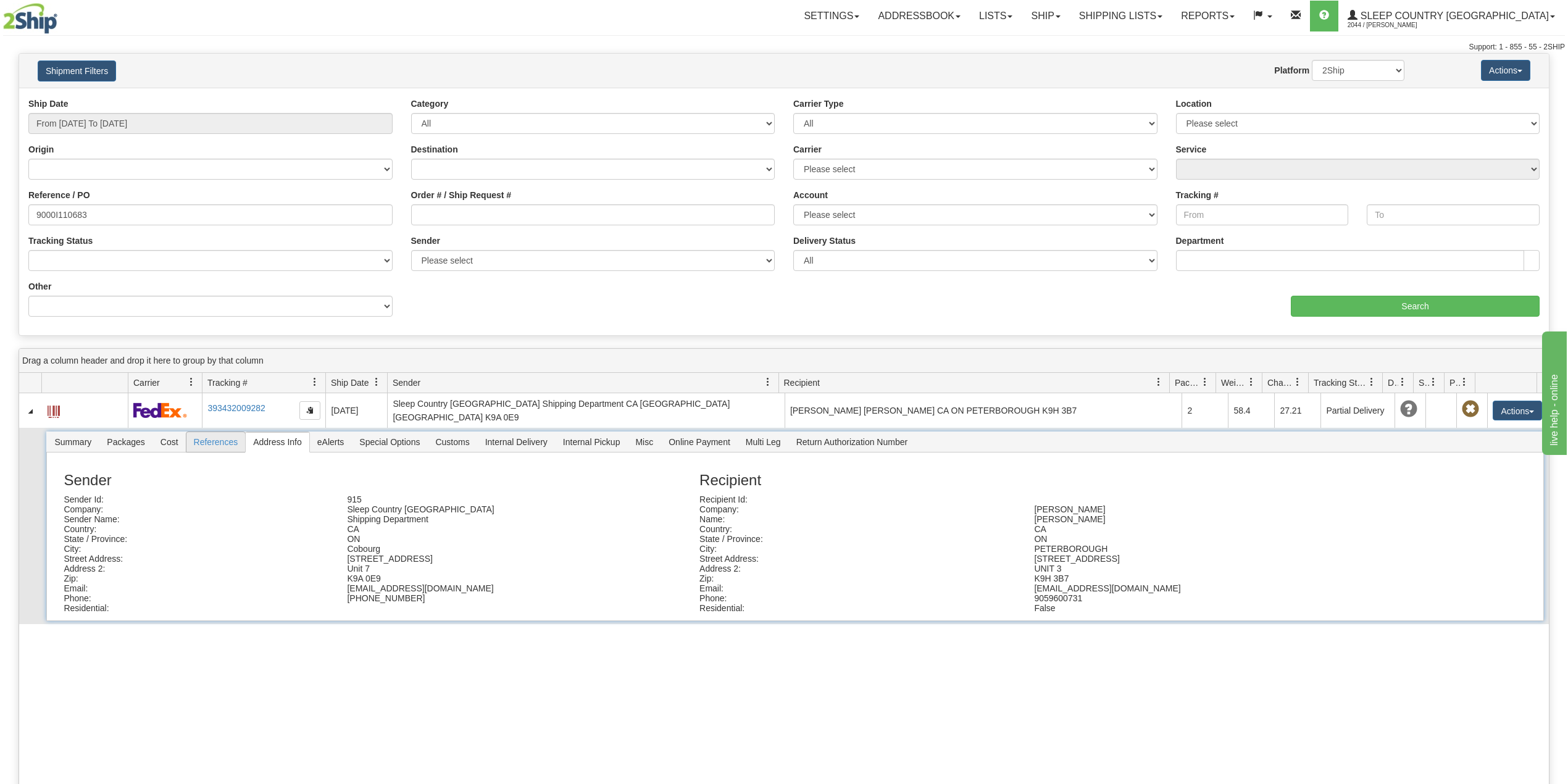
click at [220, 441] on span "References" at bounding box center [216, 442] width 59 height 20
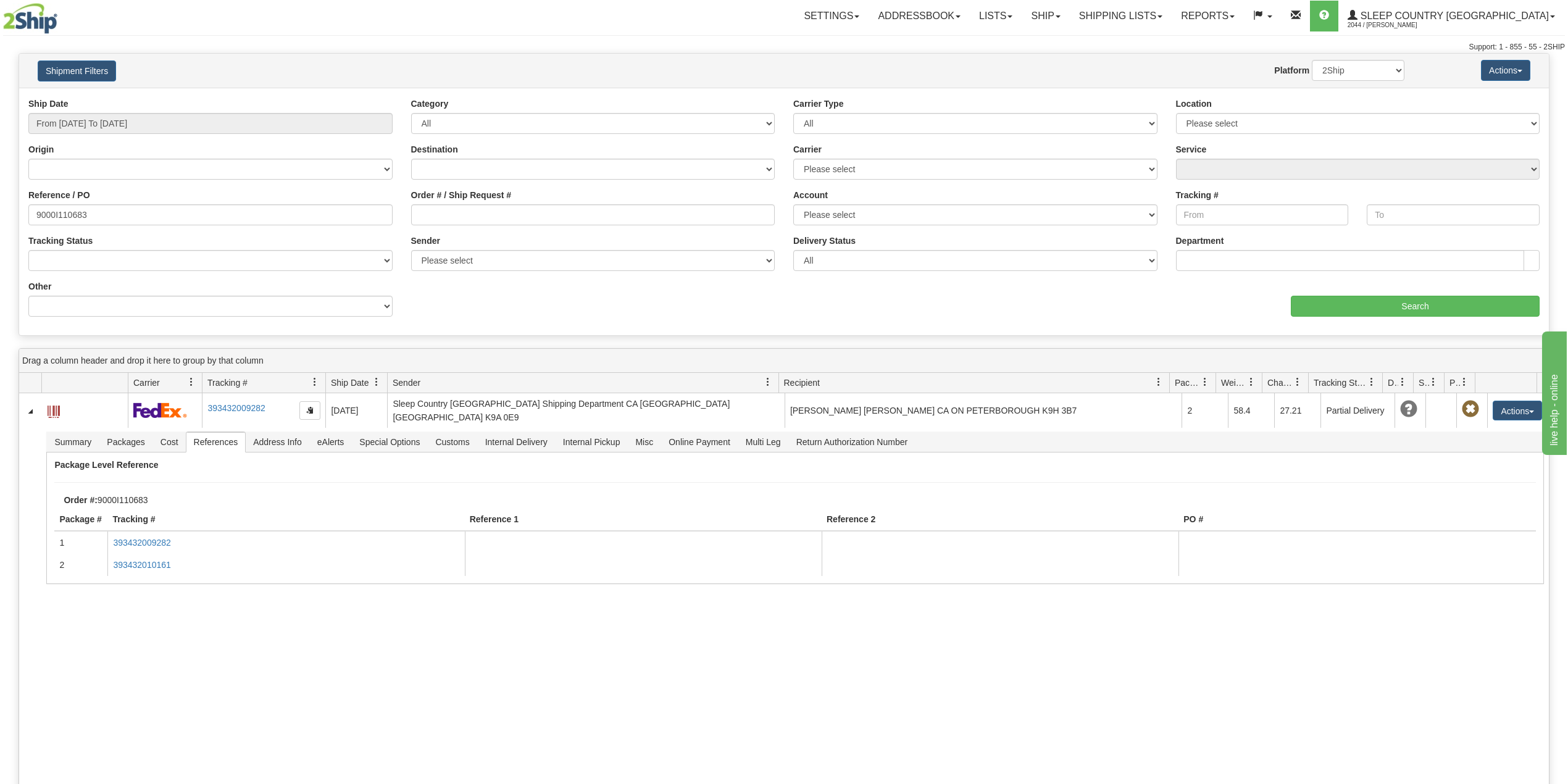
click at [491, 307] on div "Ship Date From 09/01/2025 To 09/30/2025 Category All Inbound Outbound Carrier T…" at bounding box center [784, 211] width 1530 height 228
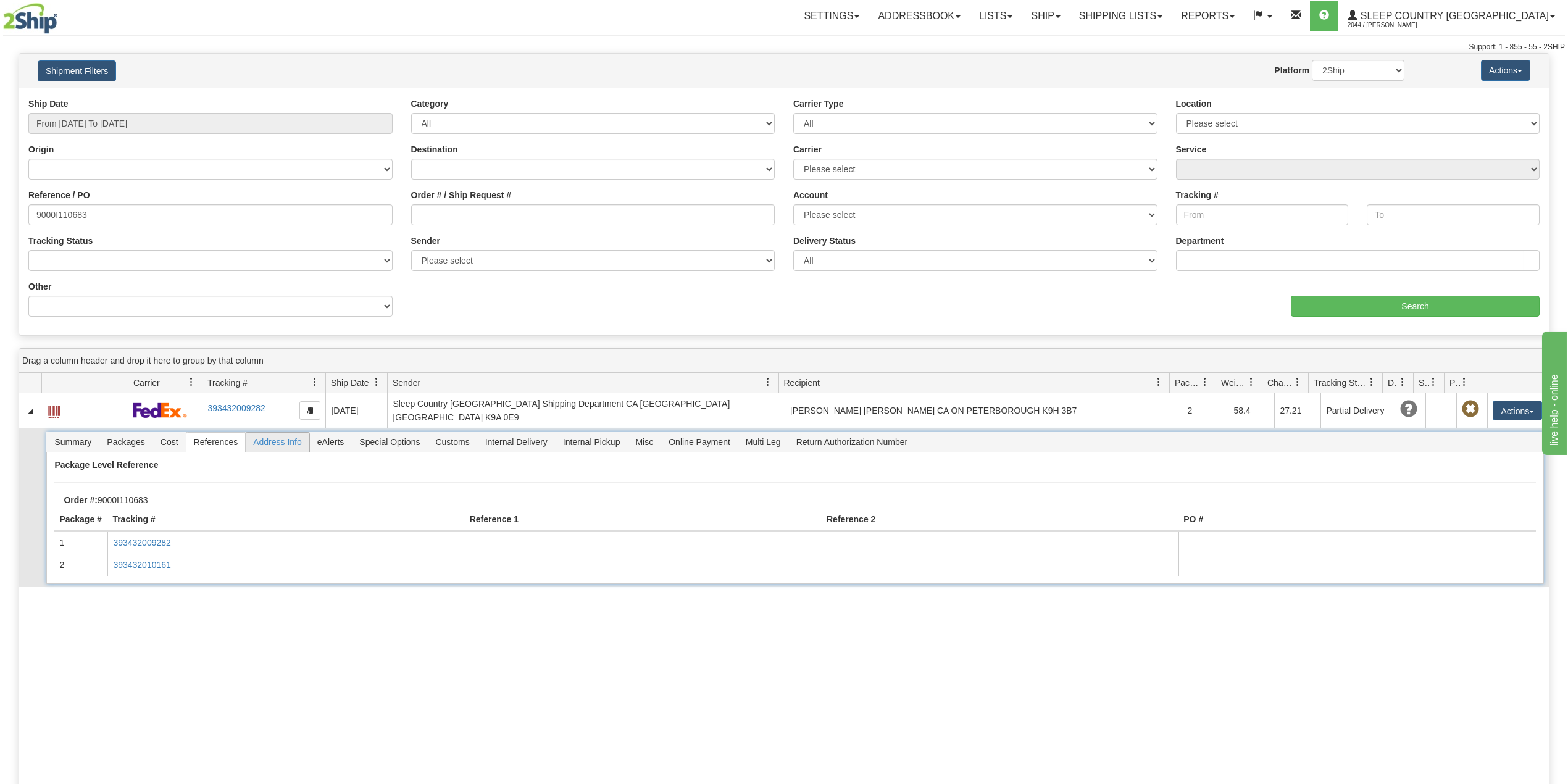
click at [286, 440] on span "Address Info" at bounding box center [277, 442] width 64 height 20
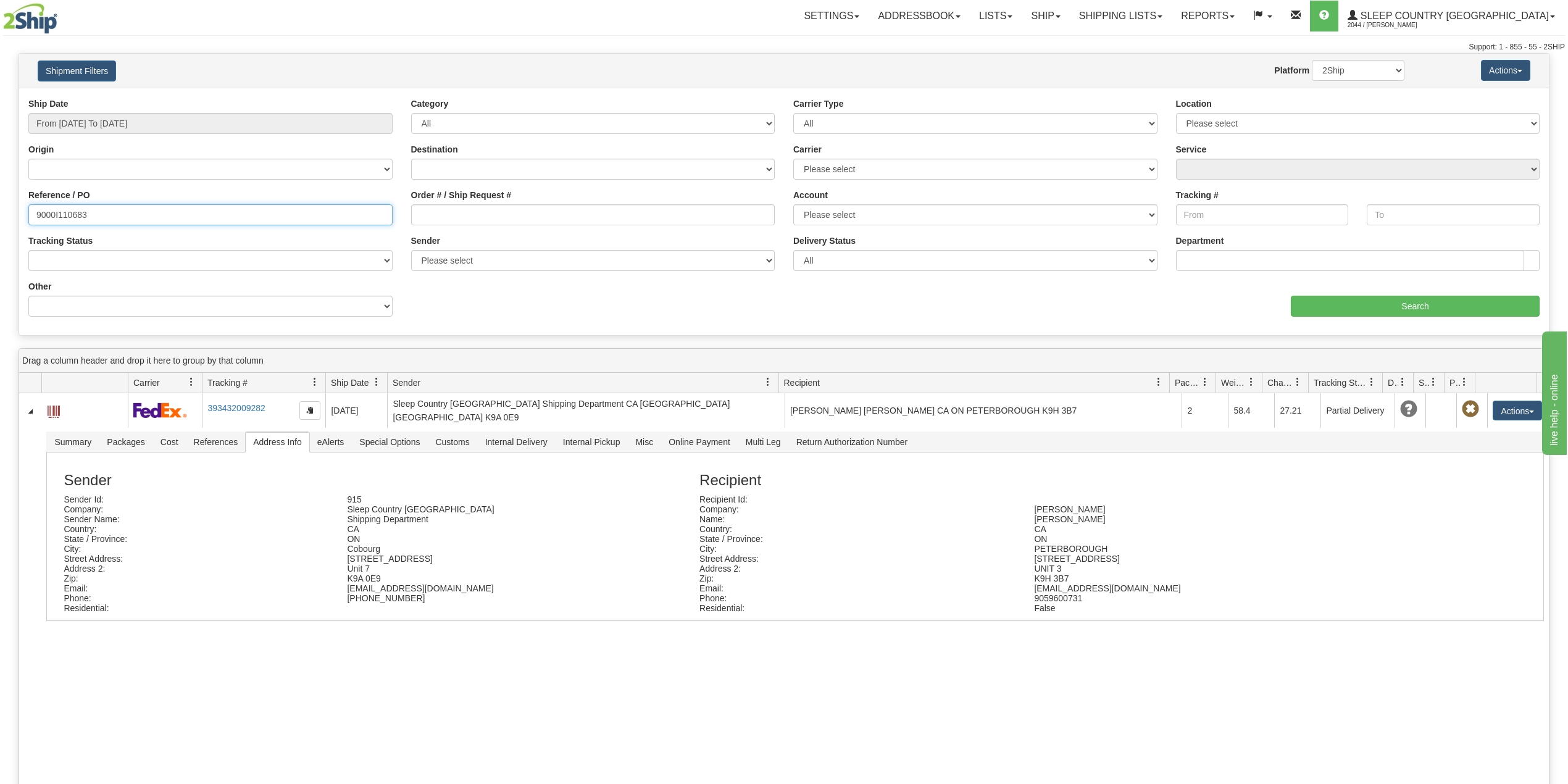
click at [67, 206] on input "9000I110683" at bounding box center [210, 215] width 365 height 21
paste input "2717"
click at [1327, 304] on input "Search" at bounding box center [1416, 306] width 249 height 21
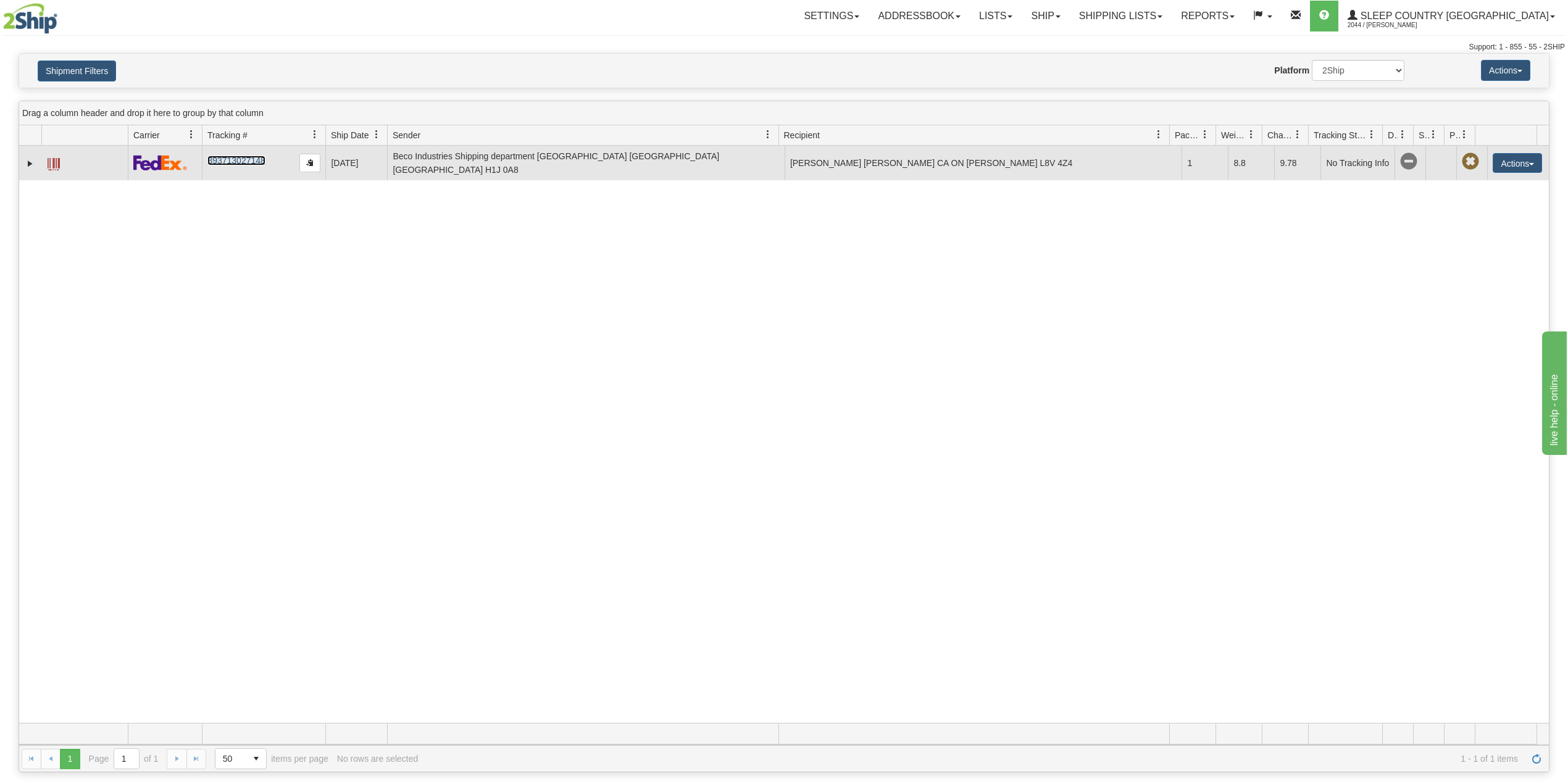
click at [237, 161] on link "393713027148" at bounding box center [236, 160] width 57 height 10
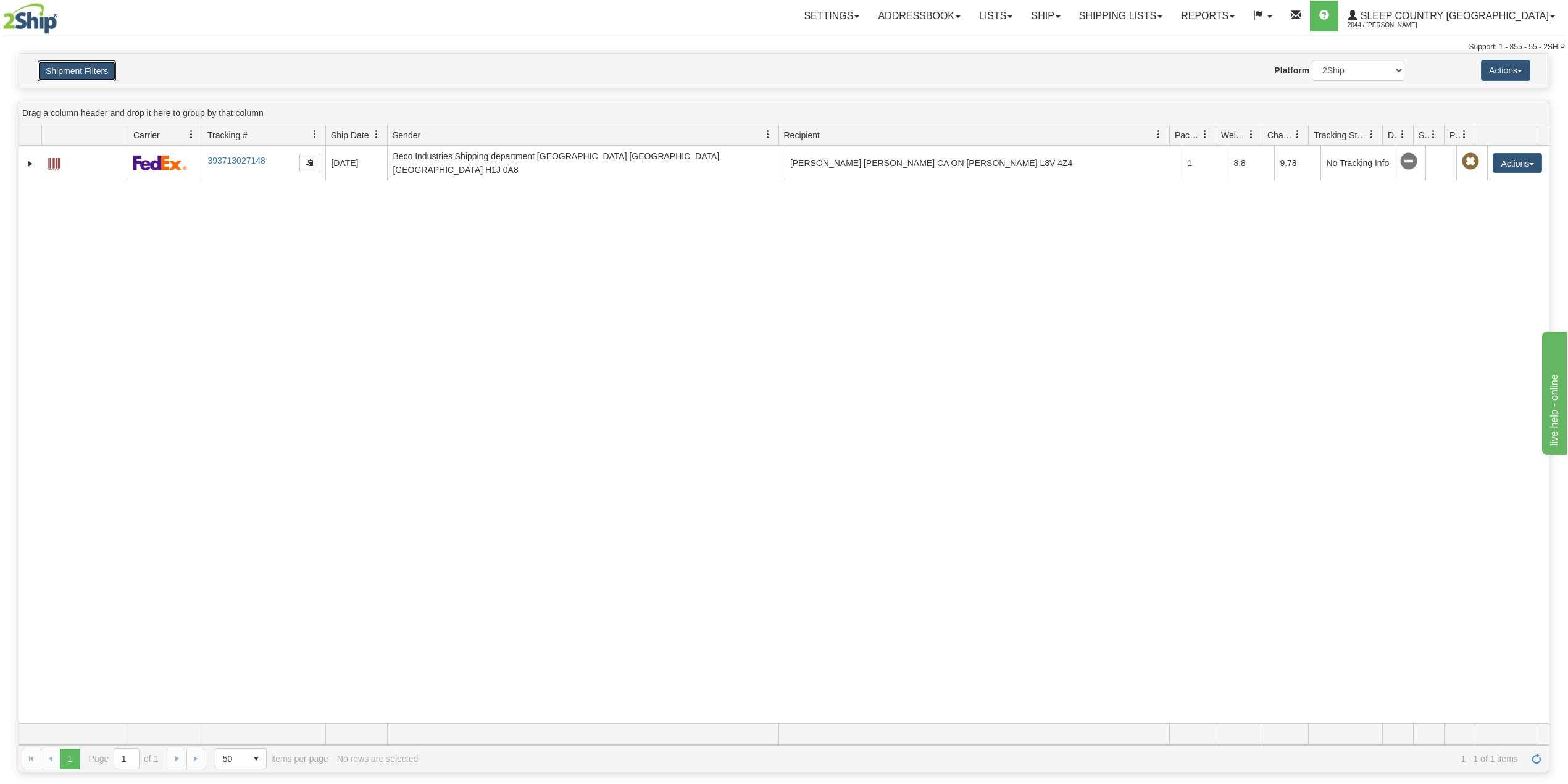
drag, startPoint x: 78, startPoint y: 72, endPoint x: 89, endPoint y: 91, distance: 22.0
click at [77, 73] on button "Shipment Filters" at bounding box center [76, 71] width 78 height 21
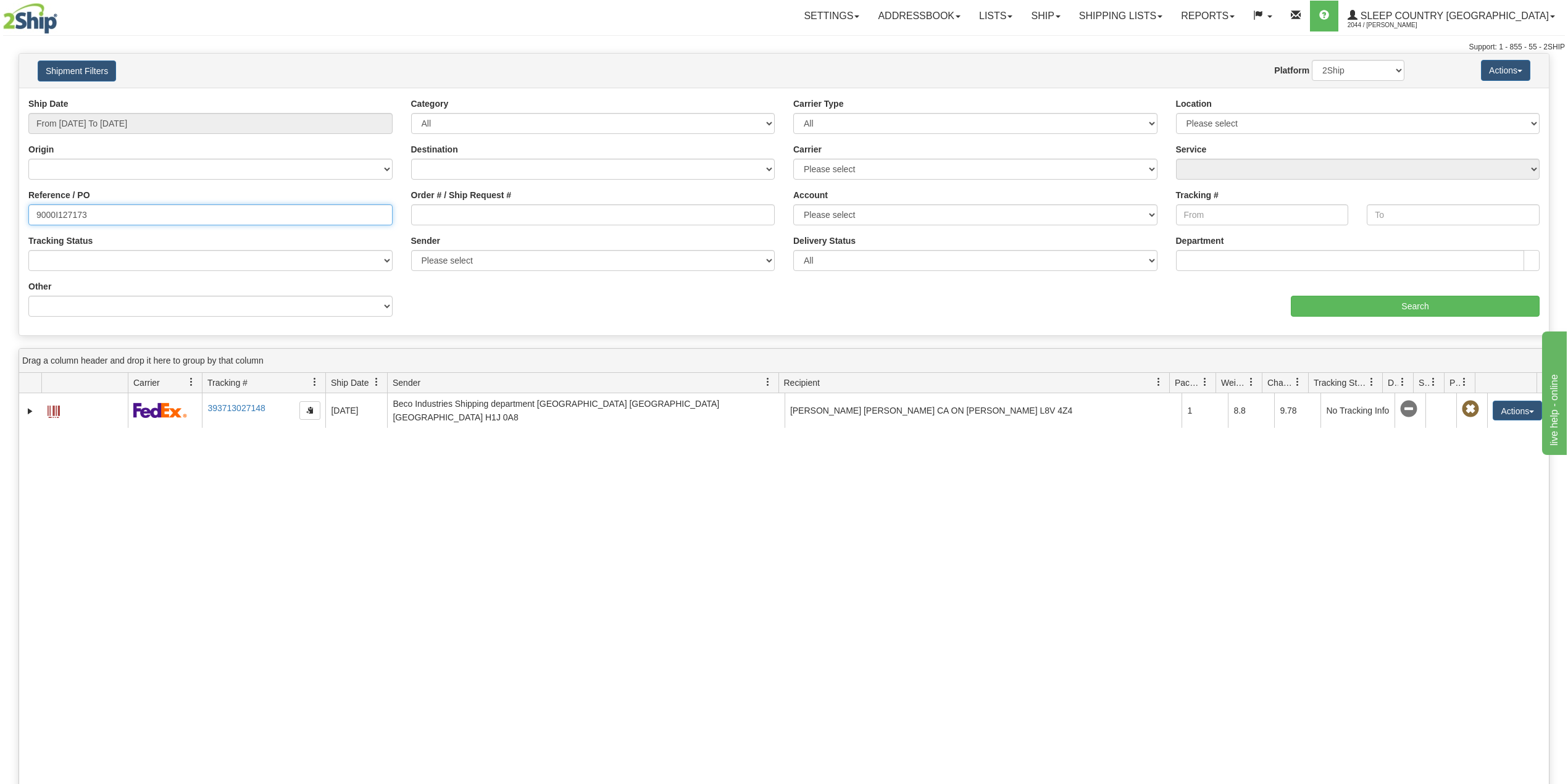
click at [62, 211] on input "9000I127173" at bounding box center [210, 215] width 365 height 21
paste input "081706"
type input "9000I081706"
click at [1336, 312] on input "Search" at bounding box center [1416, 306] width 249 height 21
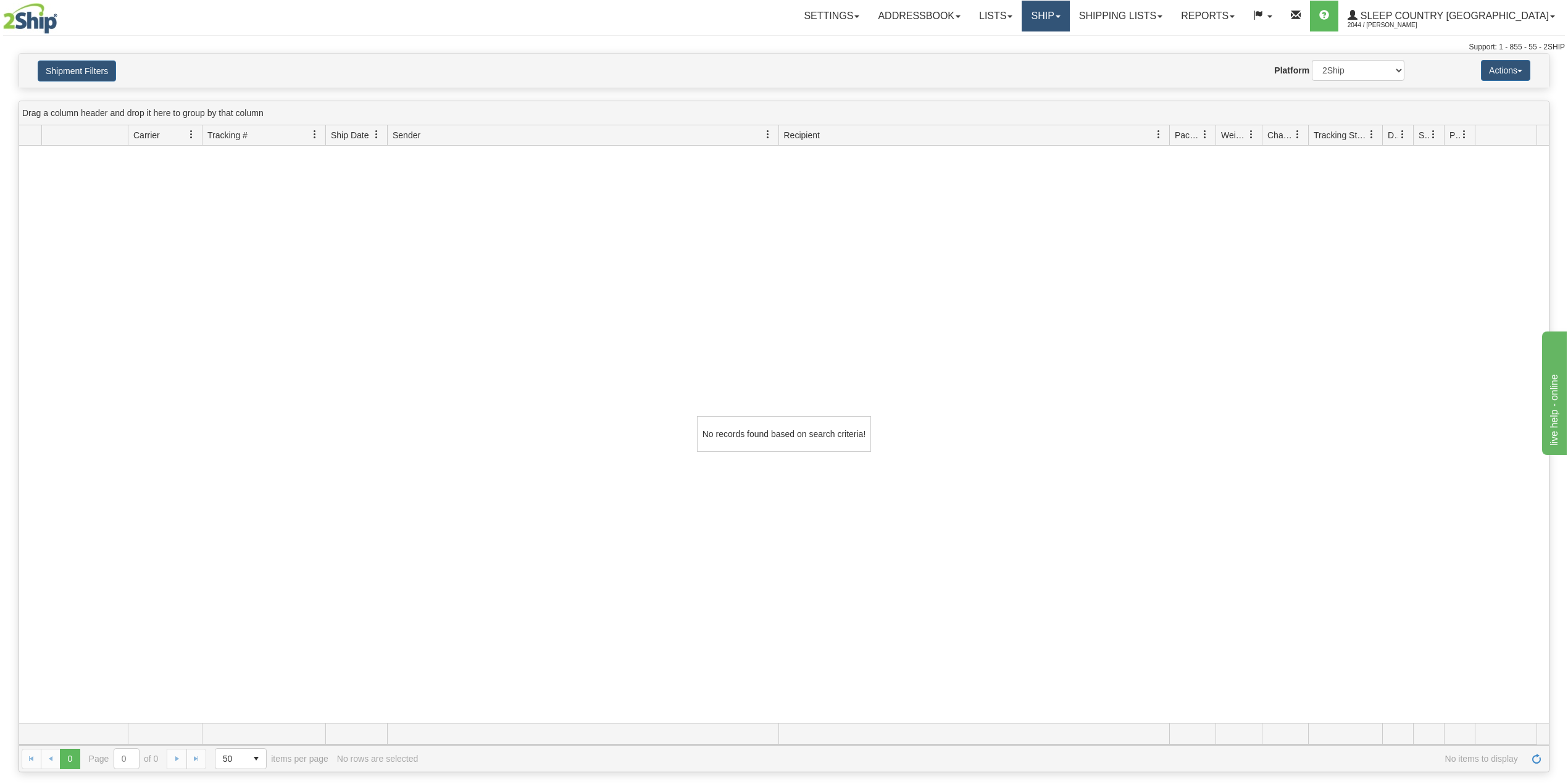
click at [1070, 16] on link "Ship" at bounding box center [1046, 16] width 47 height 31
click at [1057, 55] on span "OnHold / Order Queue" at bounding box center [1014, 59] width 87 height 10
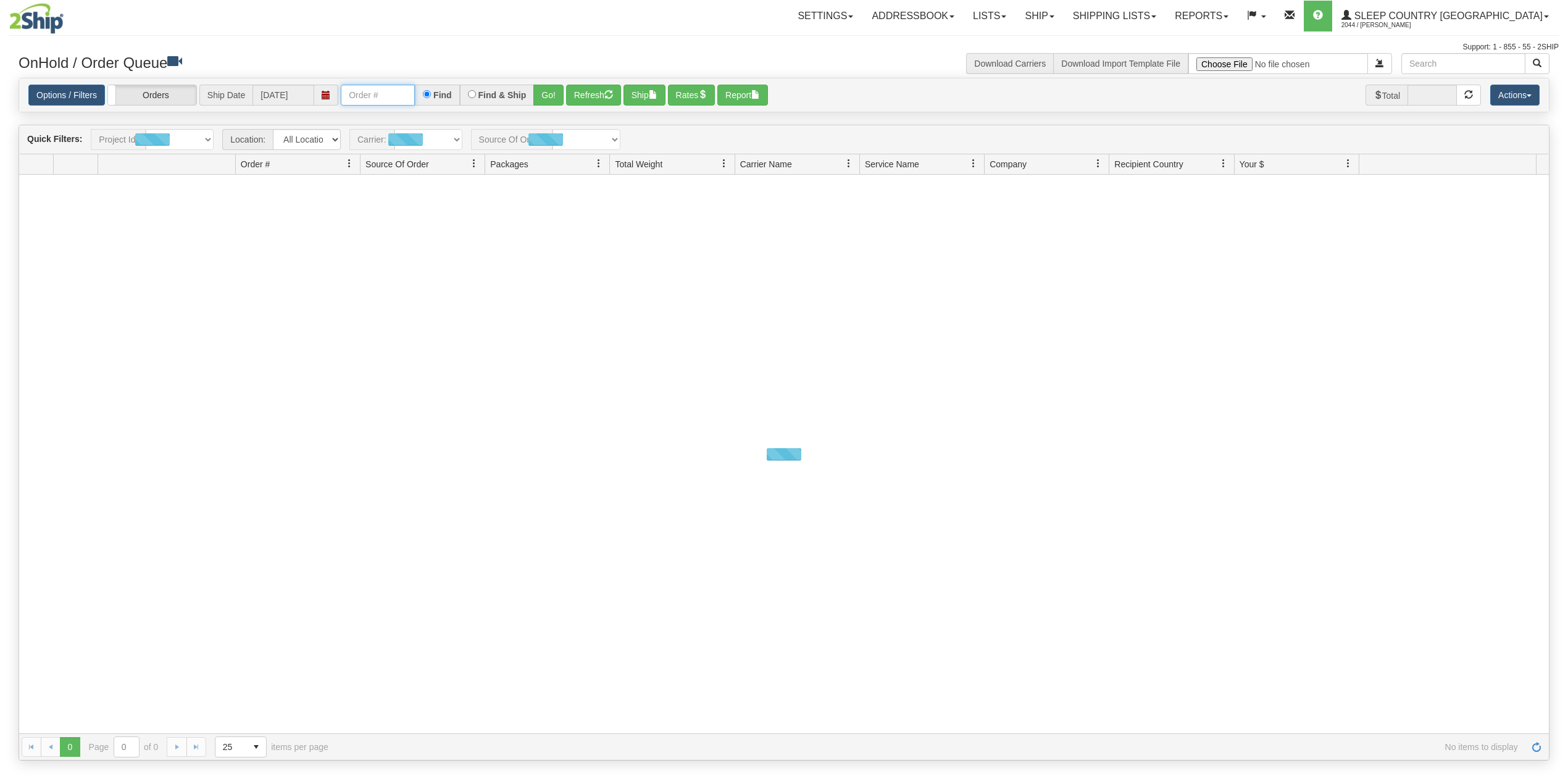
click at [377, 94] on input "text" at bounding box center [377, 95] width 74 height 21
paste input "9000I081706"
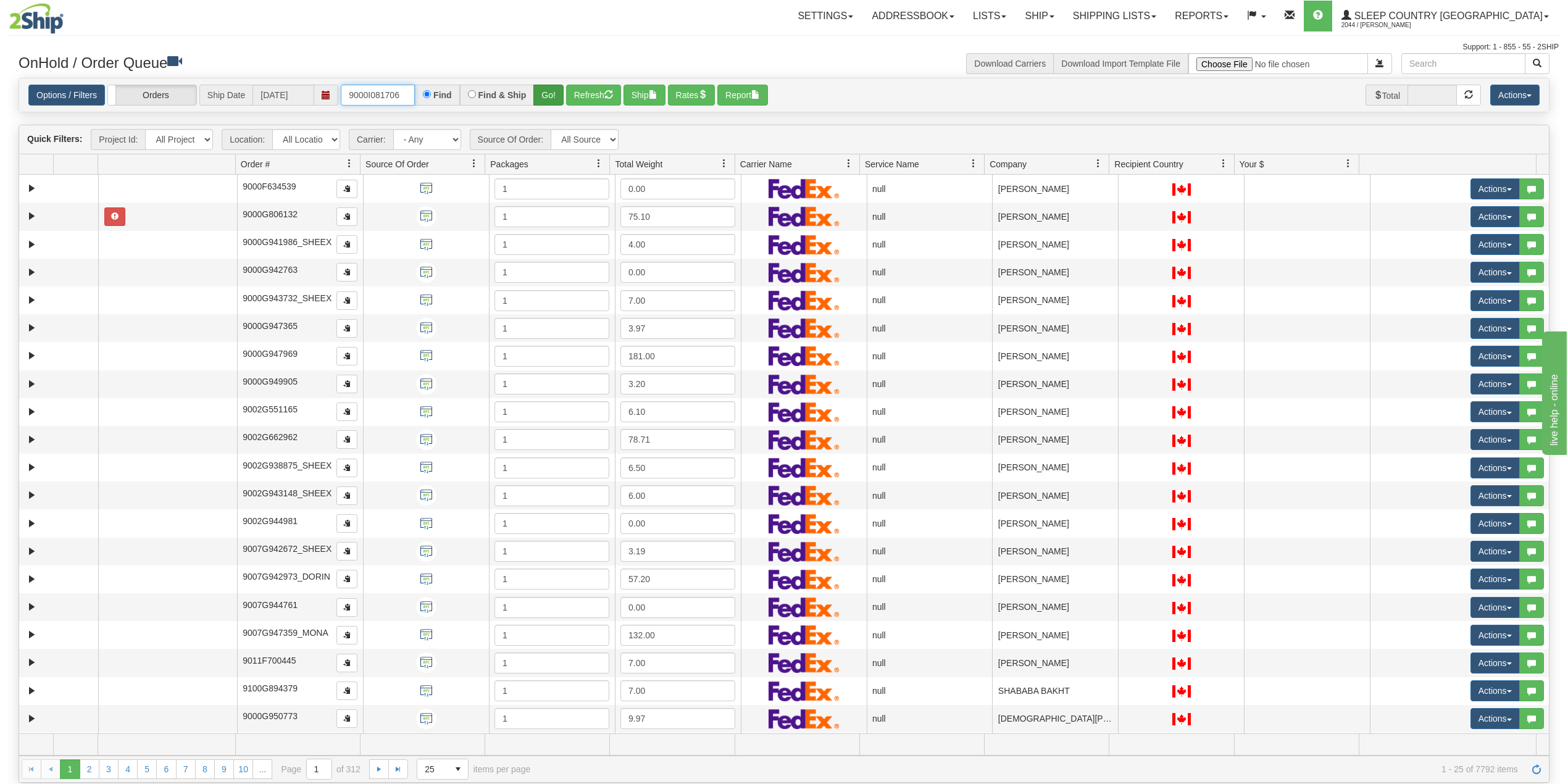
type input "9000I081706"
click at [552, 92] on button "Go!" at bounding box center [548, 95] width 30 height 21
